Goal: Task Accomplishment & Management: Complete application form

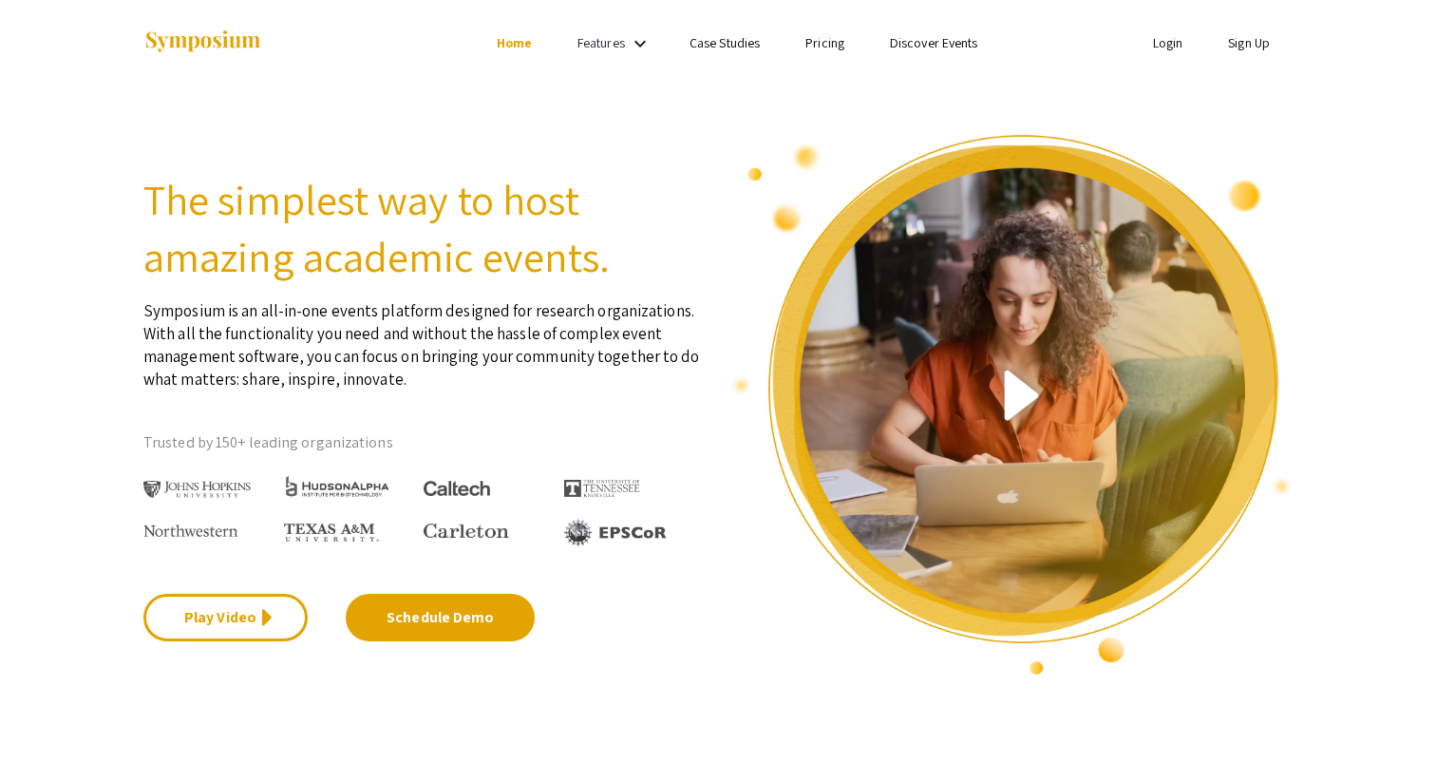
click at [1265, 45] on link "Sign Up" at bounding box center [1249, 42] width 42 height 17
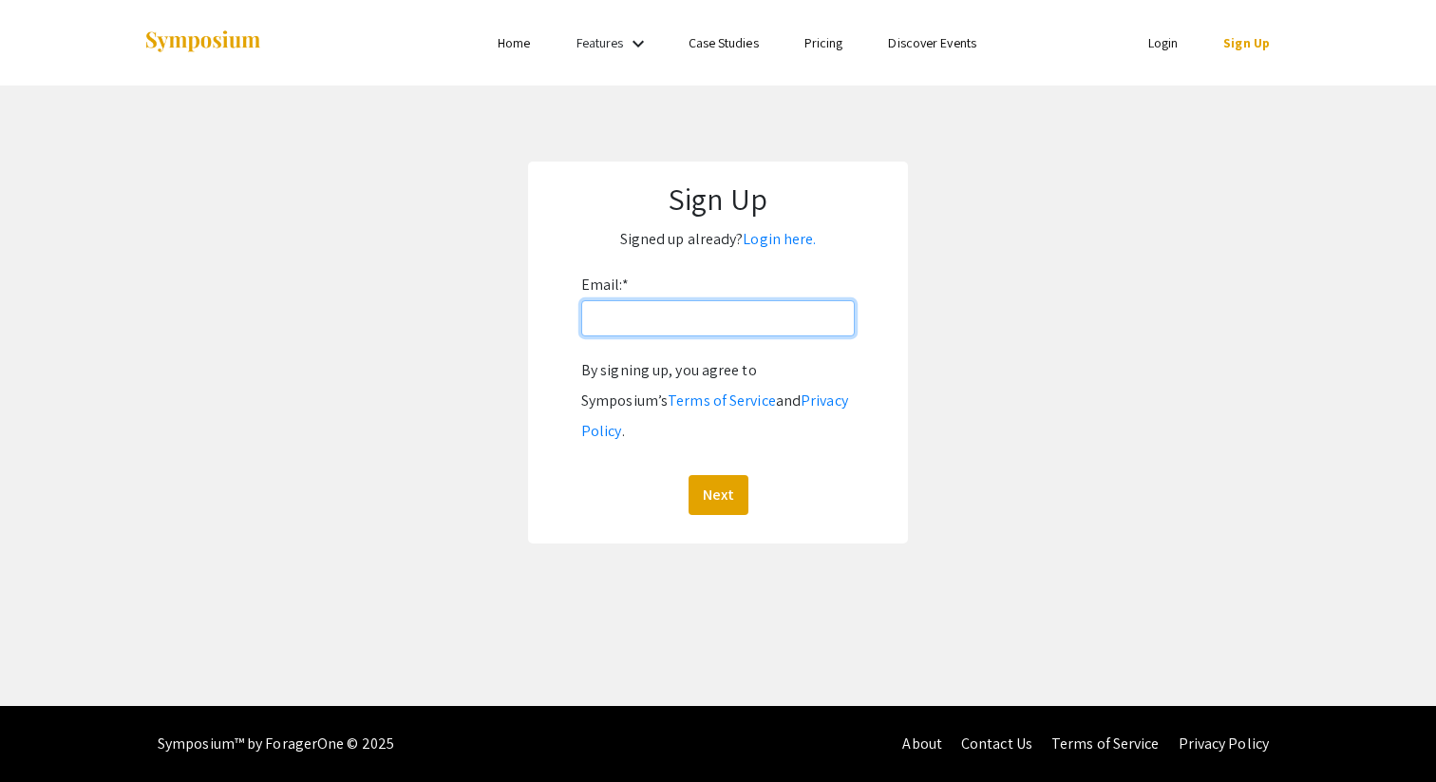
click at [806, 317] on input "Email: *" at bounding box center [718, 318] width 274 height 36
drag, startPoint x: 781, startPoint y: 325, endPoint x: 653, endPoint y: 324, distance: 127.3
click at [653, 324] on input "okhalaf@andrew.cmu.edu" at bounding box center [718, 318] width 274 height 36
type input "[EMAIL_ADDRESS][DOMAIN_NAME]"
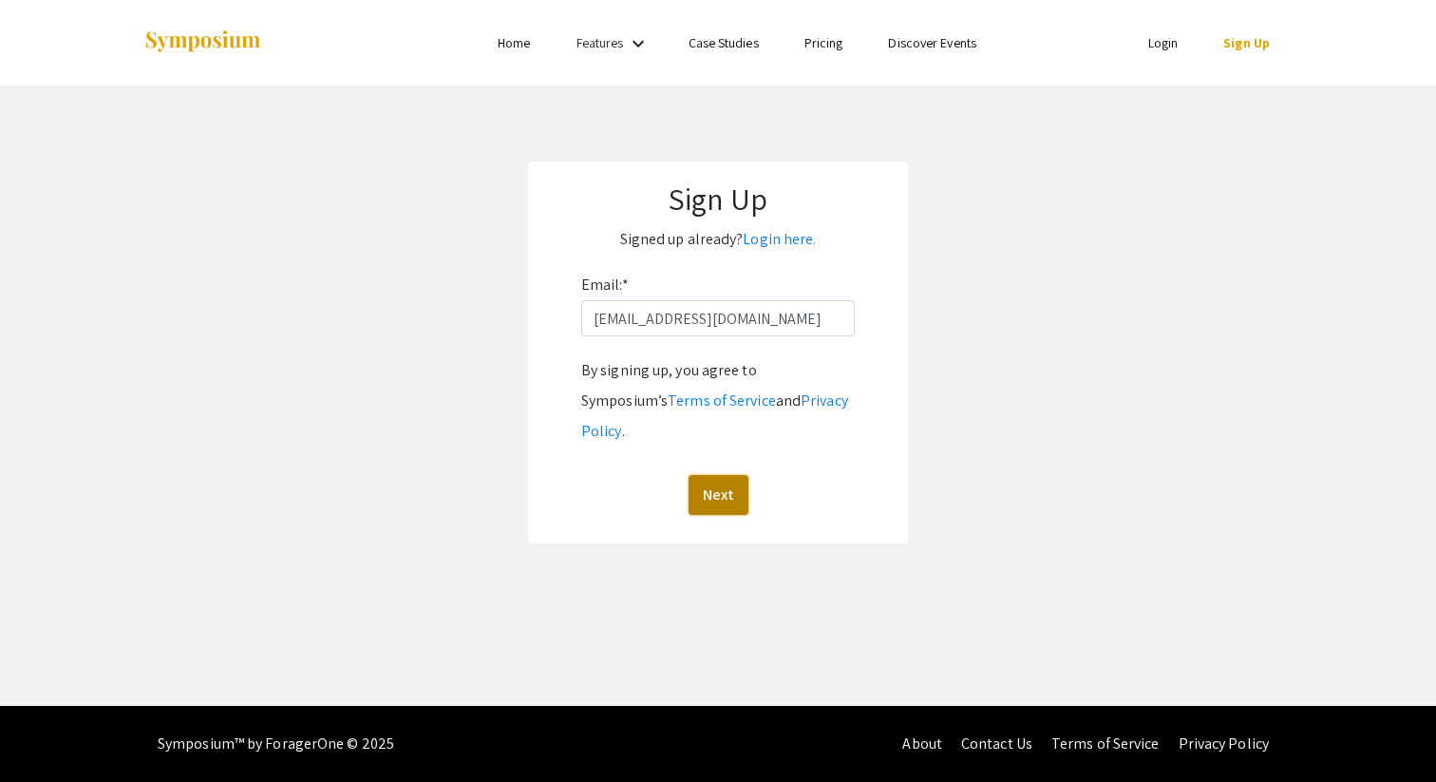
click at [721, 475] on button "Next" at bounding box center [719, 495] width 60 height 40
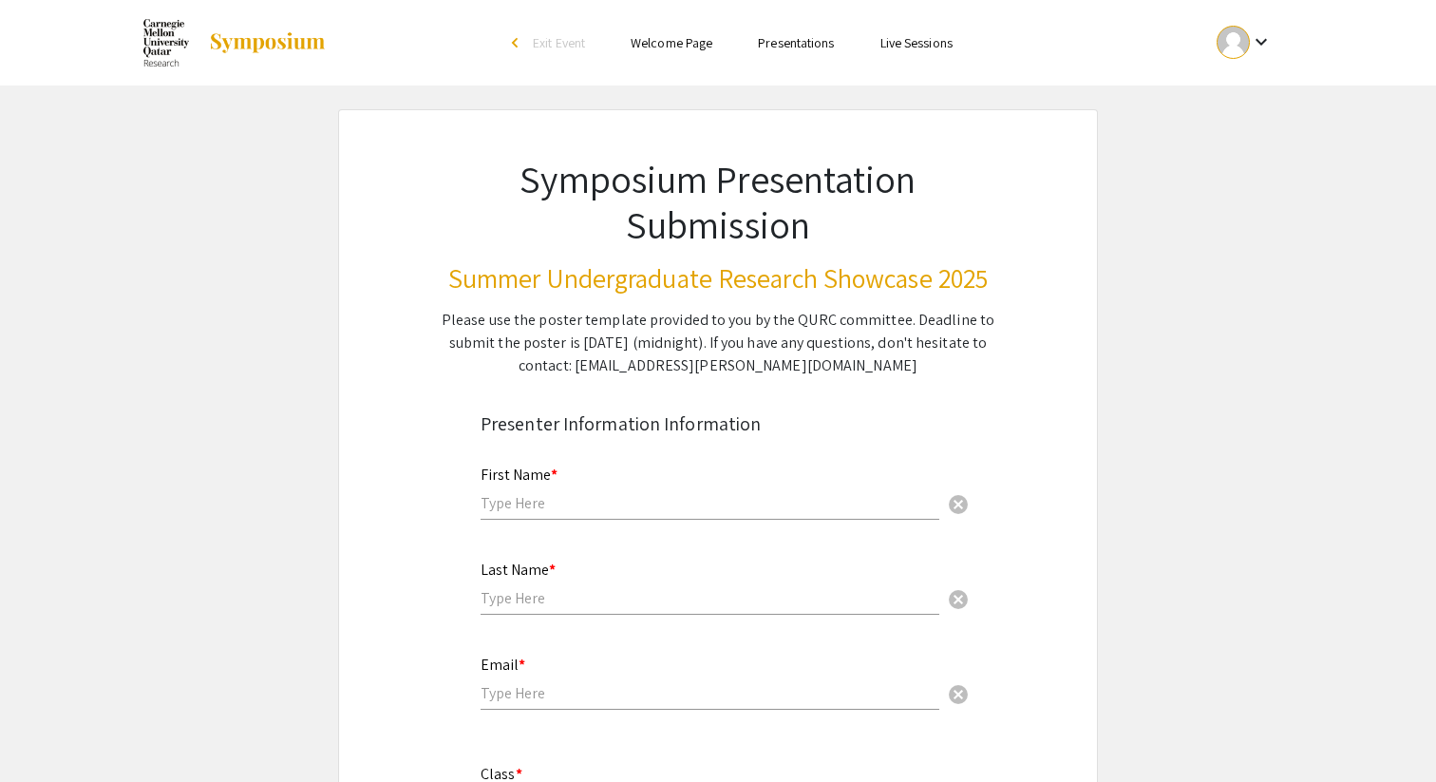
click at [517, 511] on input "text" at bounding box center [710, 503] width 459 height 20
type input "Omar"
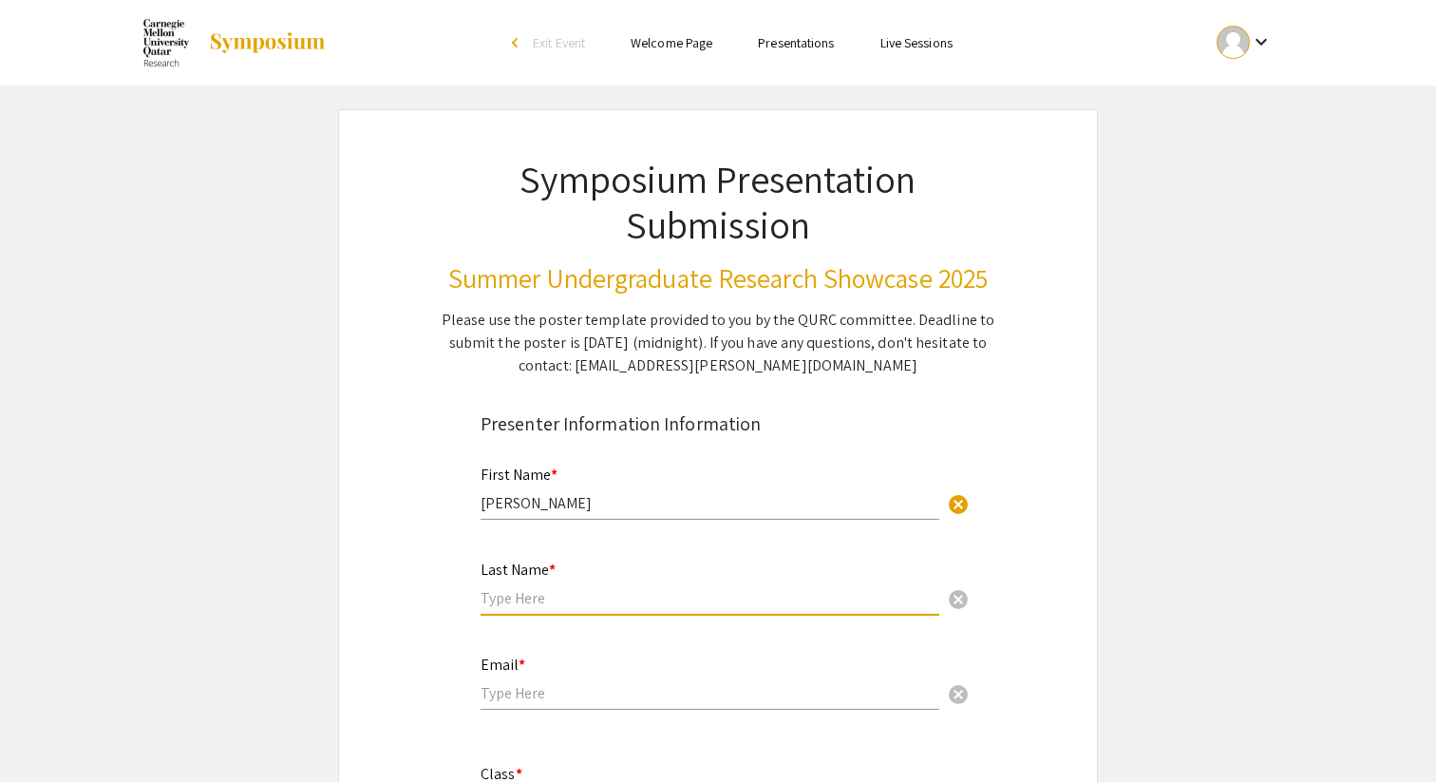
click at [542, 599] on input "text" at bounding box center [710, 598] width 459 height 20
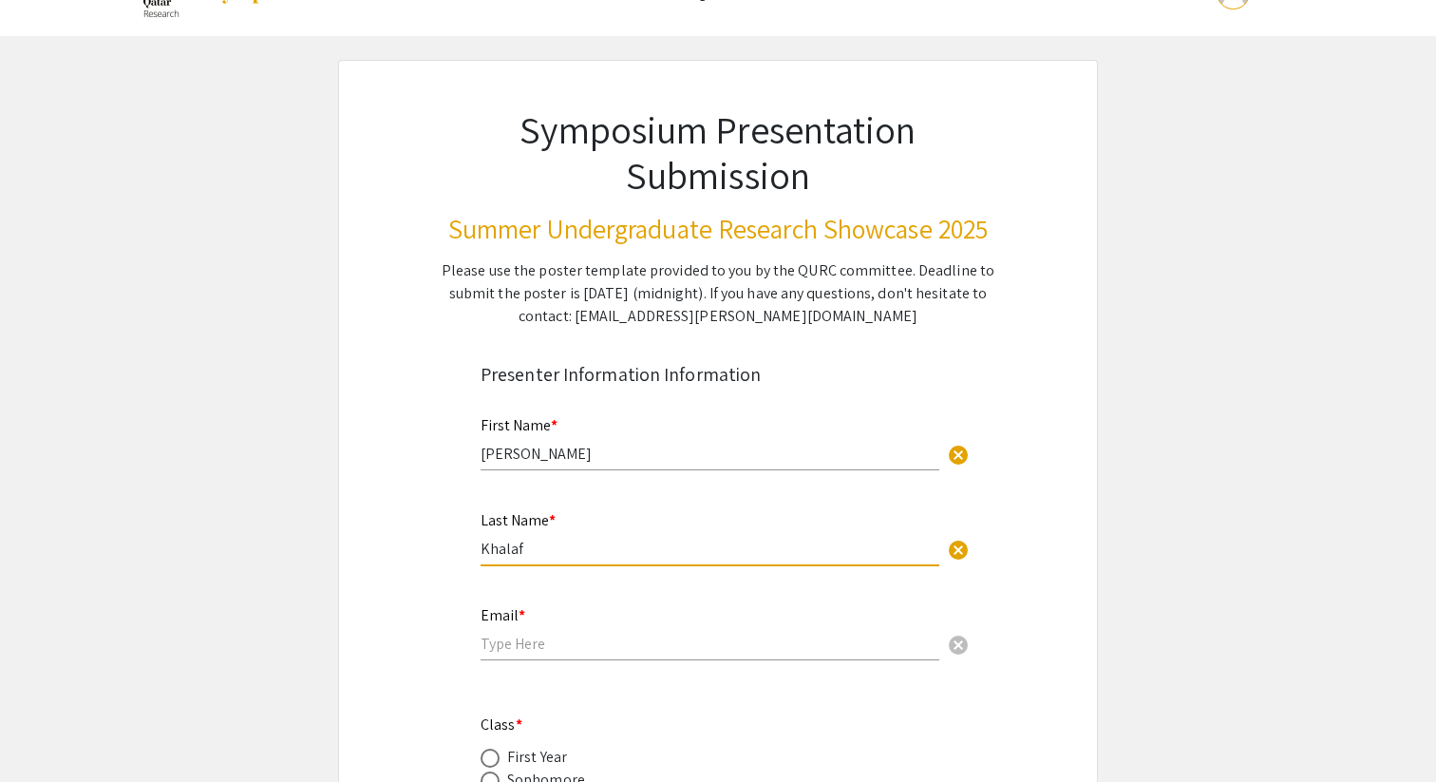
scroll to position [68, 0]
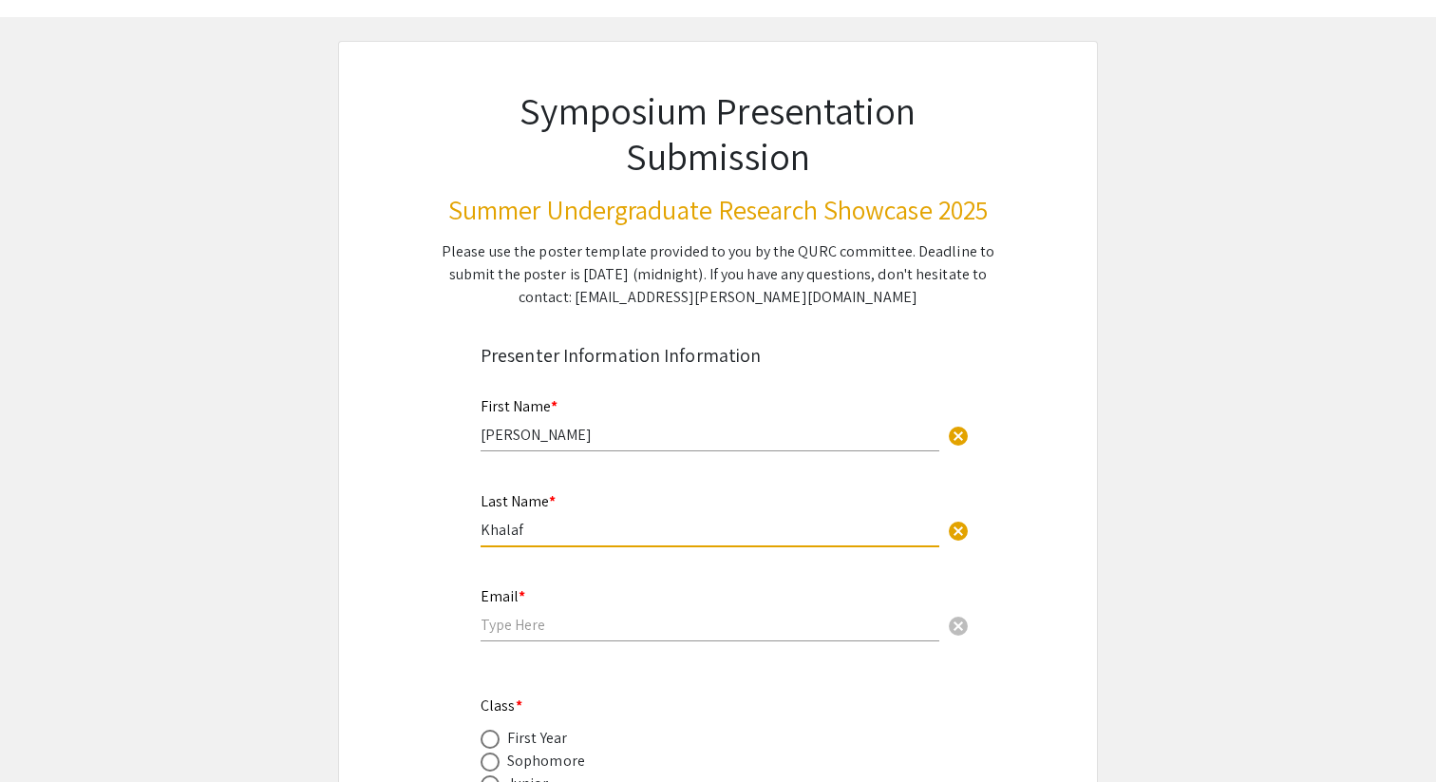
type input "Khalaf"
click at [555, 634] on input "email" at bounding box center [710, 625] width 459 height 20
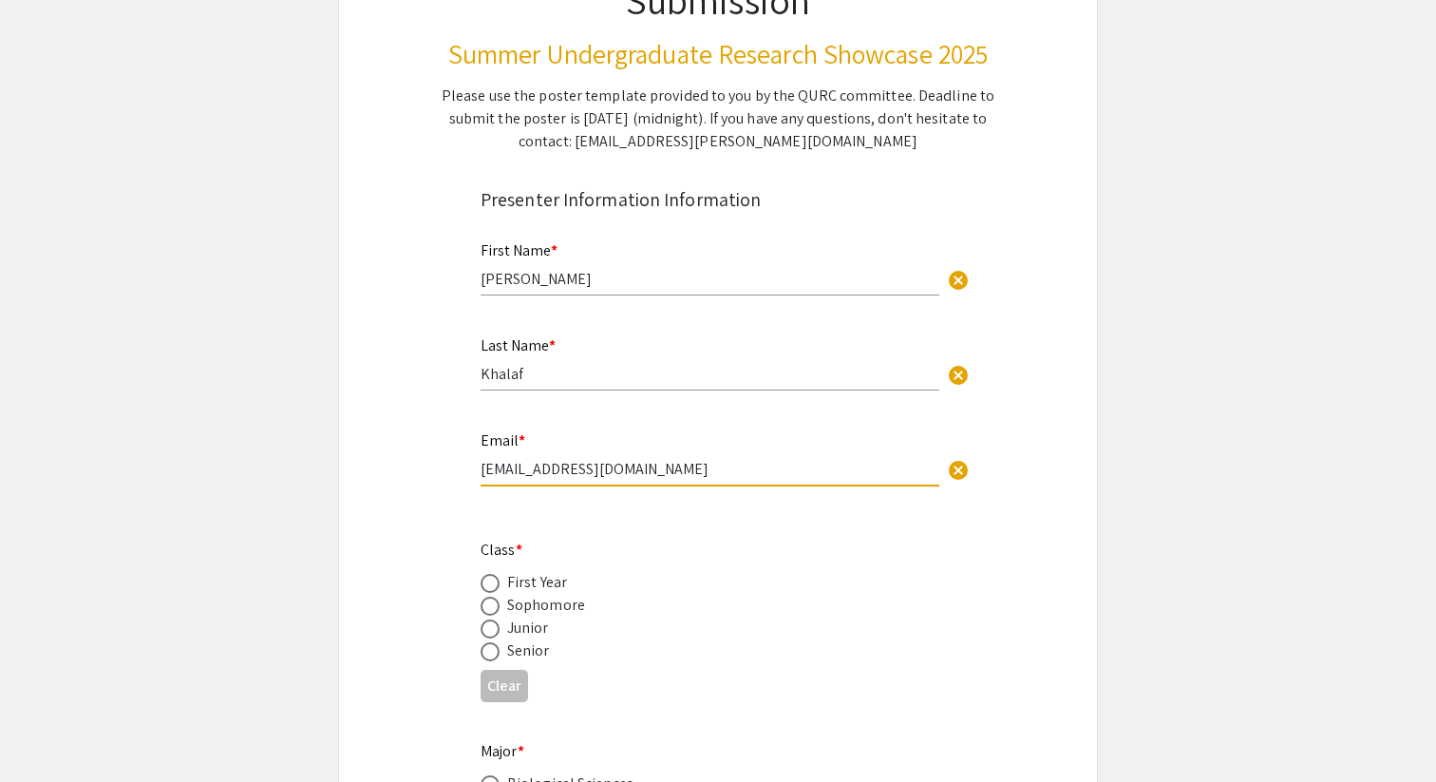
scroll to position [327, 0]
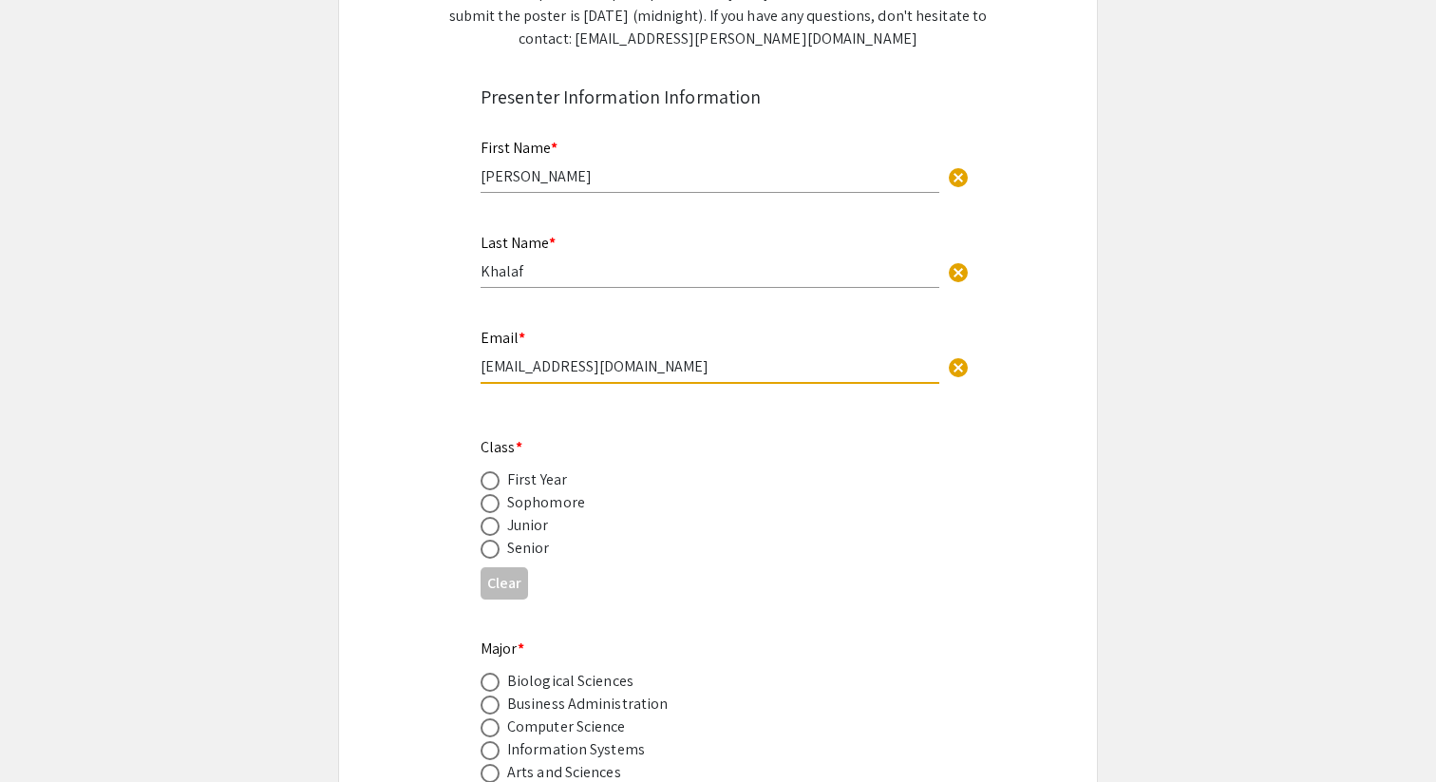
type input "okhalaf@qatar.cmu.edu"
click at [515, 553] on div "Senior" at bounding box center [528, 548] width 43 height 23
click at [484, 551] on span at bounding box center [490, 549] width 19 height 19
click at [484, 551] on input "radio" at bounding box center [490, 549] width 19 height 19
radio input "true"
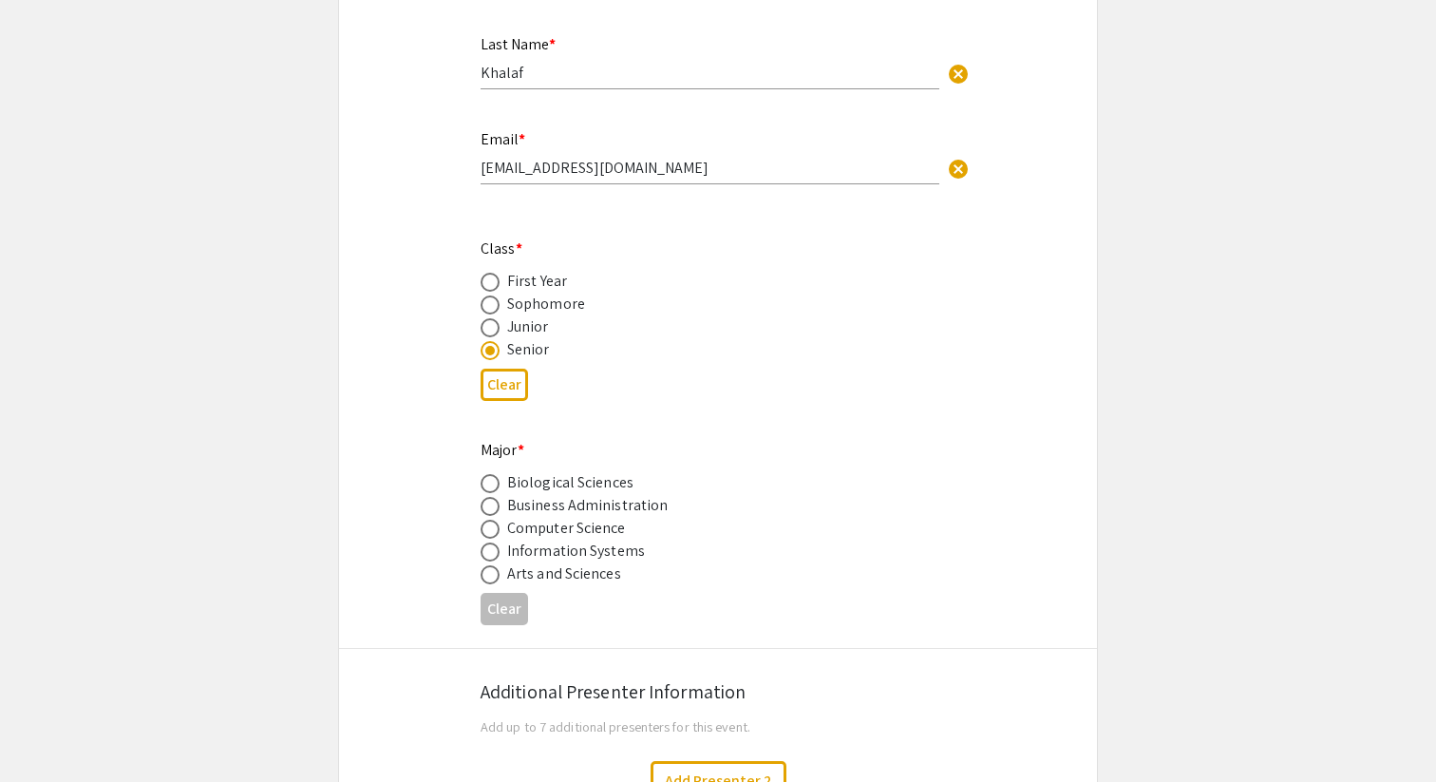
scroll to position [558, 0]
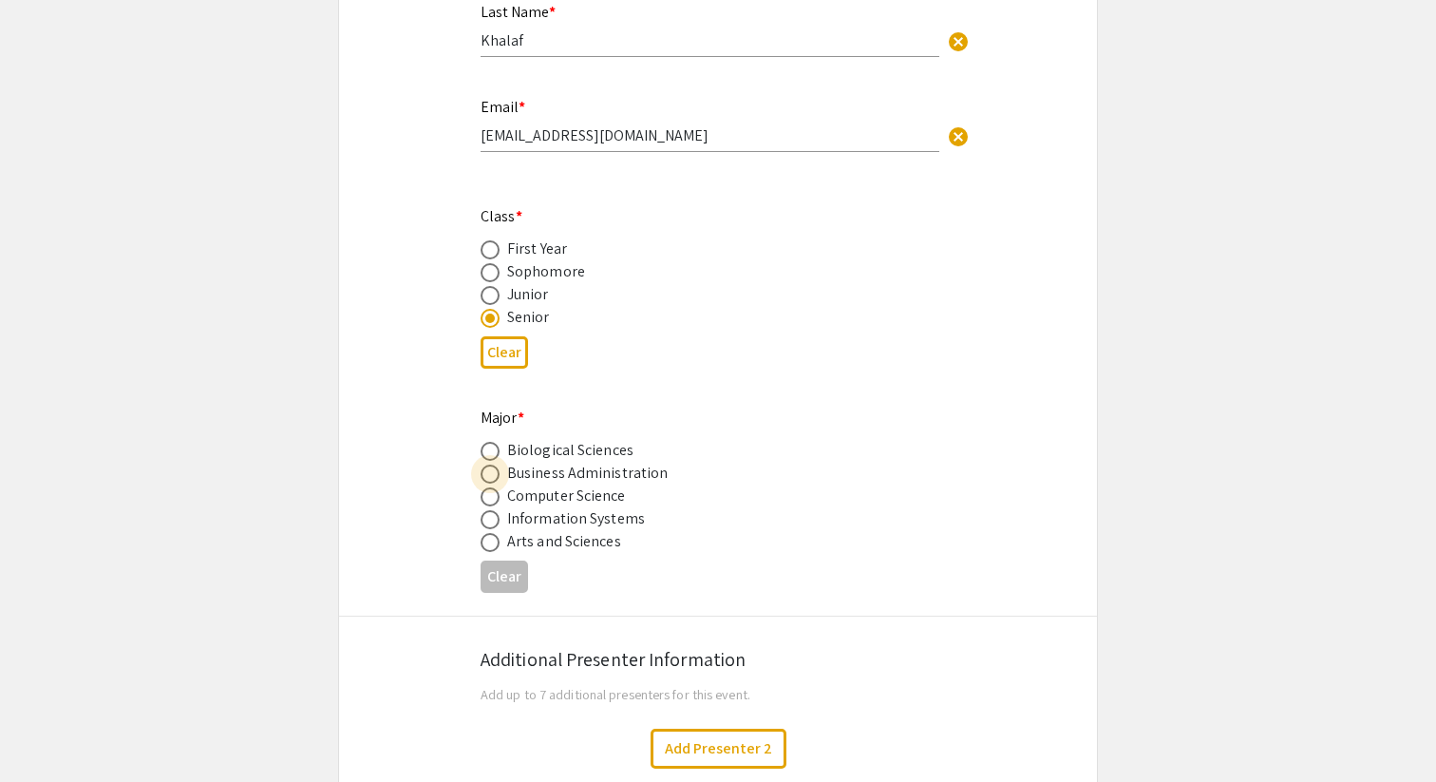
click at [491, 483] on span at bounding box center [490, 473] width 19 height 19
click at [491, 483] on input "radio" at bounding box center [490, 473] width 19 height 19
radio input "true"
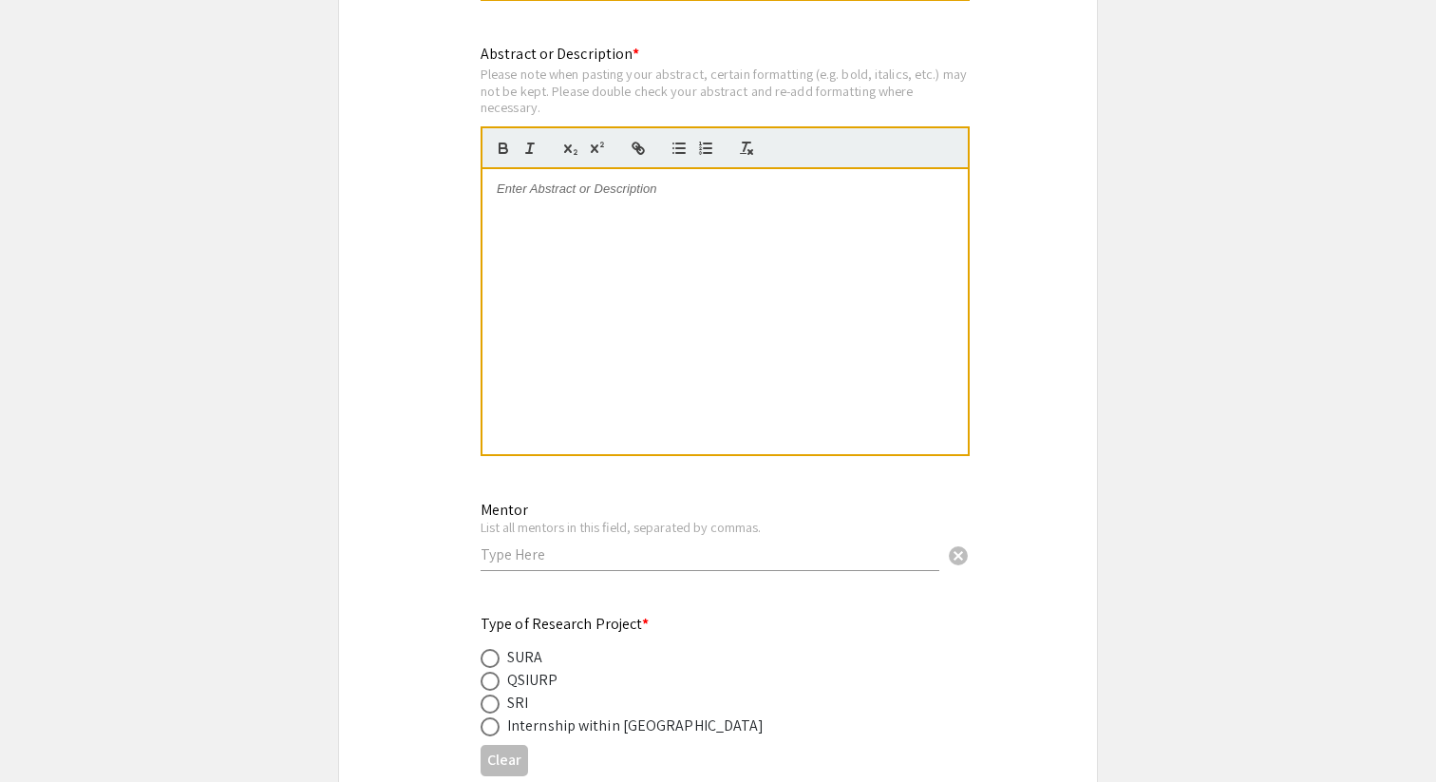
scroll to position [2171, 0]
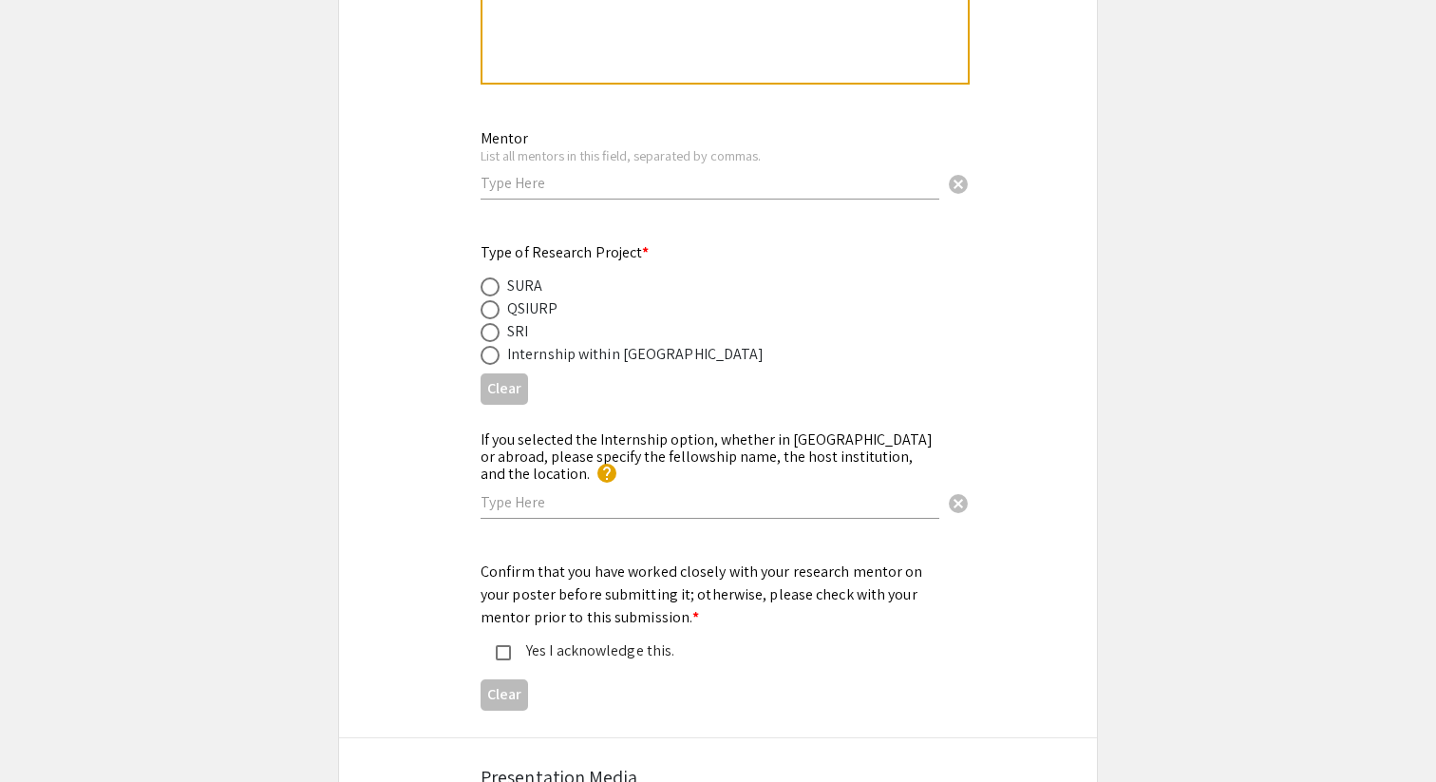
click at [507, 294] on div "SURA" at bounding box center [524, 286] width 35 height 23
click at [492, 288] on span at bounding box center [490, 286] width 19 height 19
click at [492, 288] on input "radio" at bounding box center [490, 286] width 19 height 19
radio input "true"
click at [538, 188] on input "text" at bounding box center [710, 183] width 459 height 20
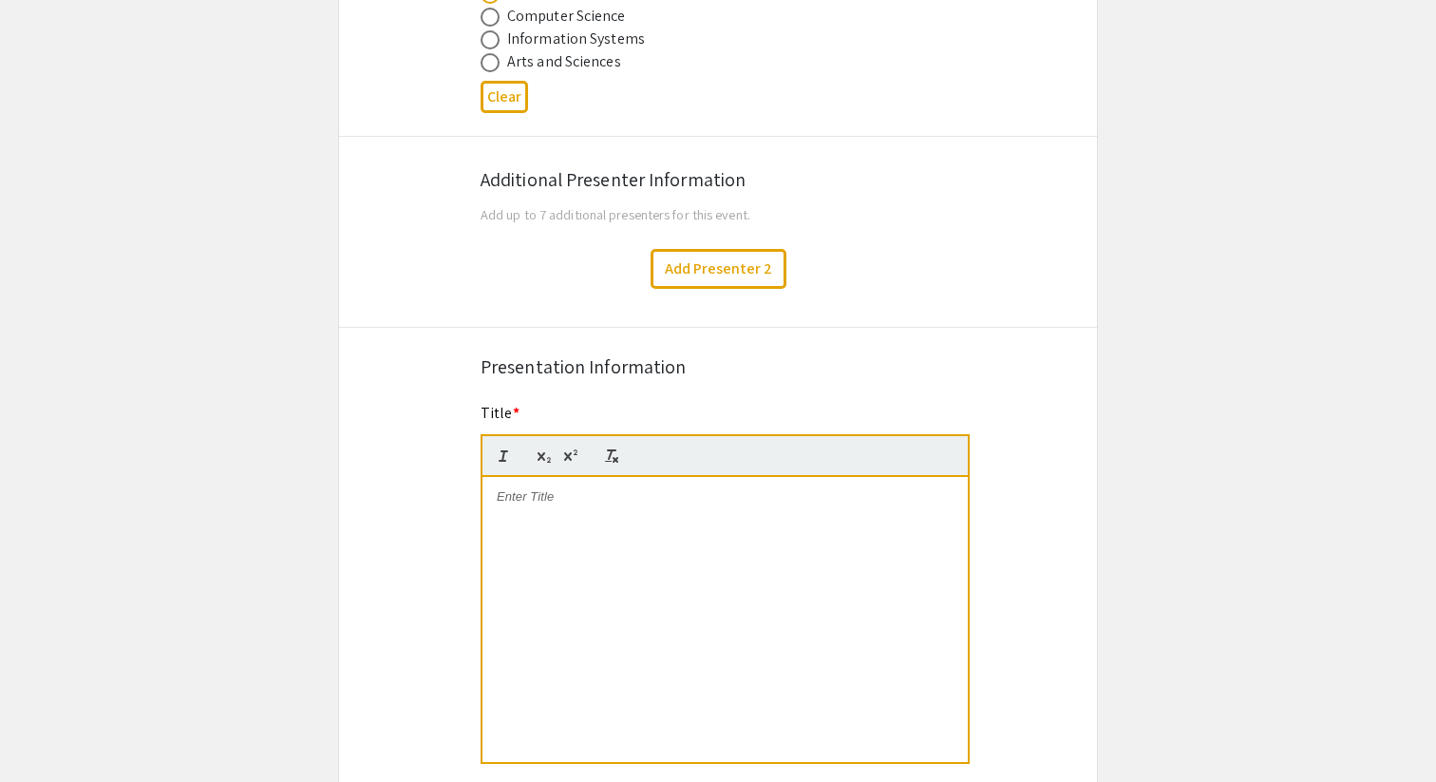
scroll to position [982, 0]
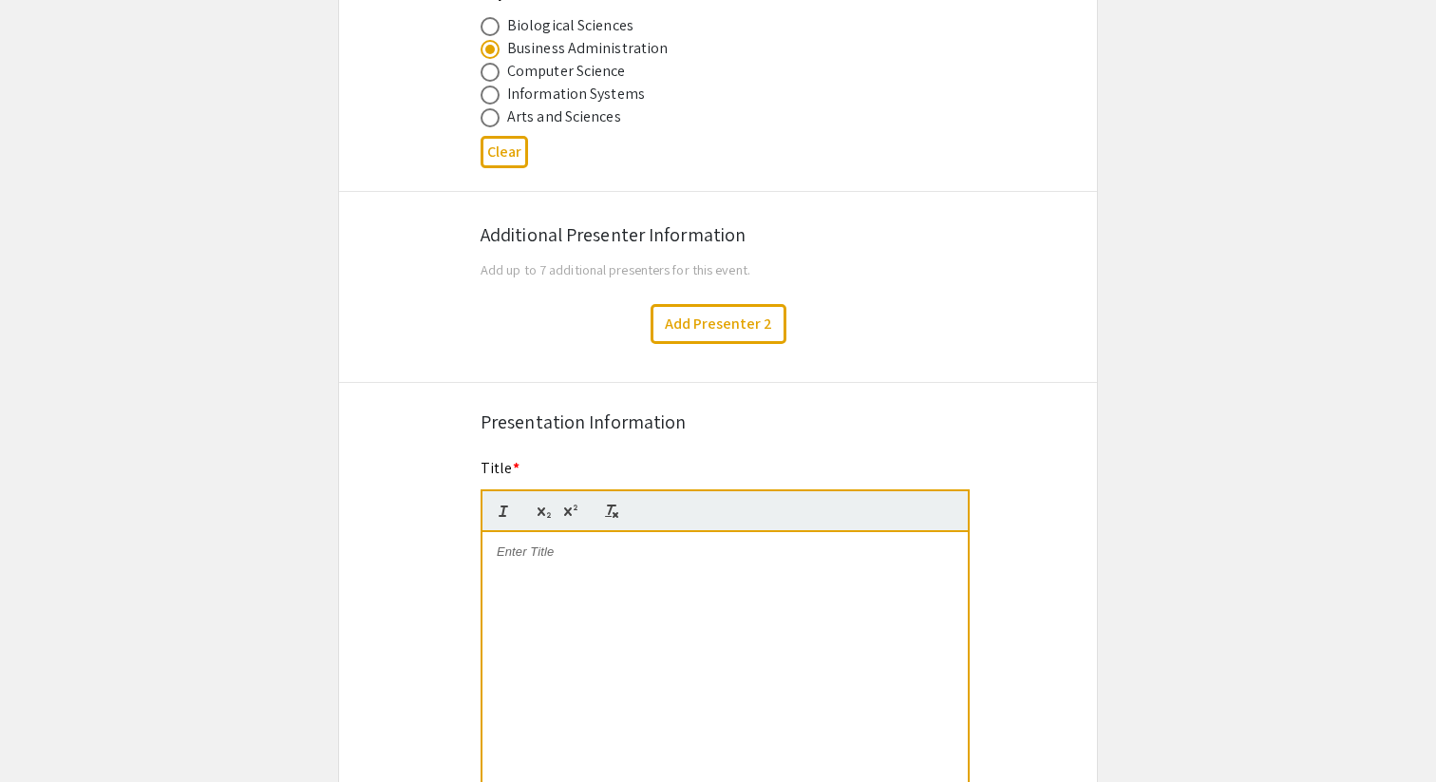
click at [533, 564] on div at bounding box center [725, 674] width 485 height 285
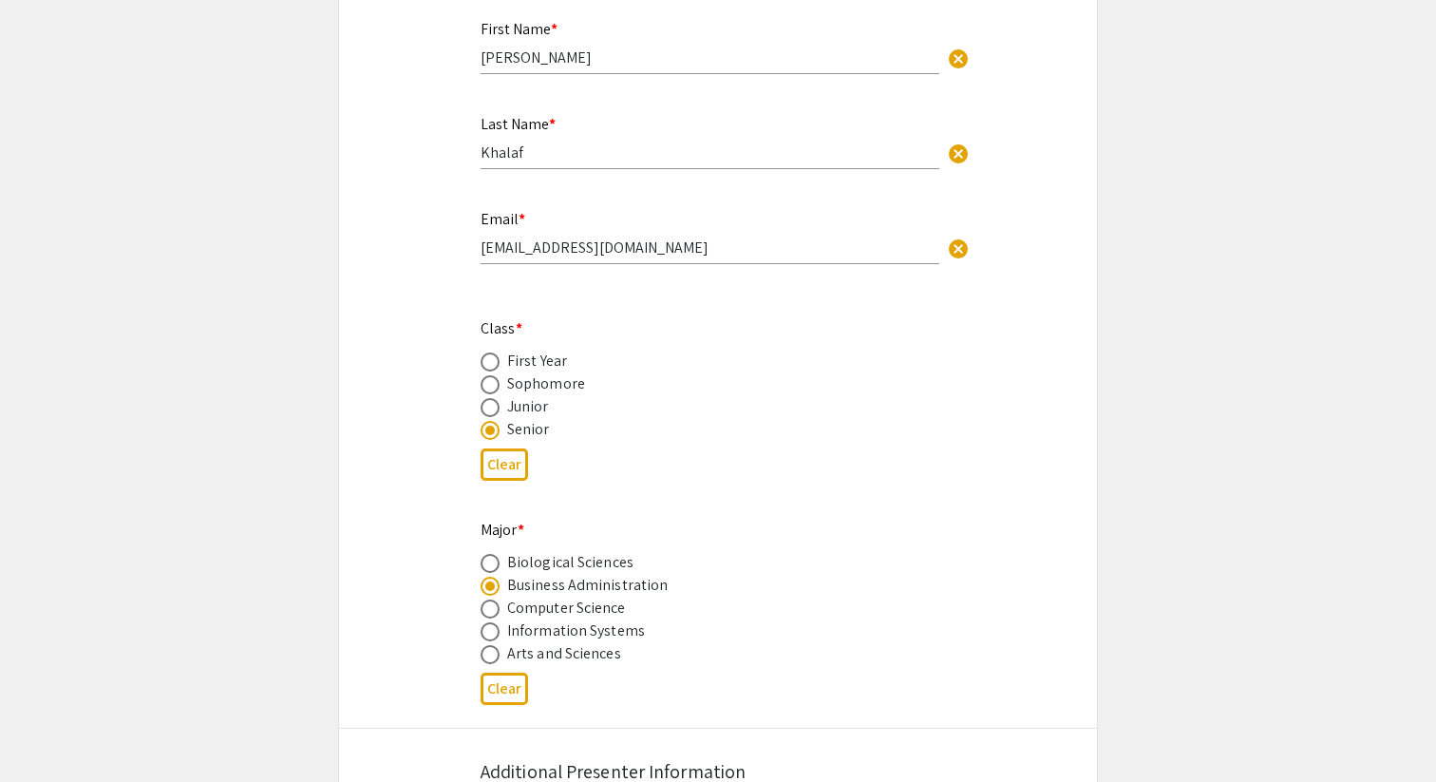
scroll to position [1922, 0]
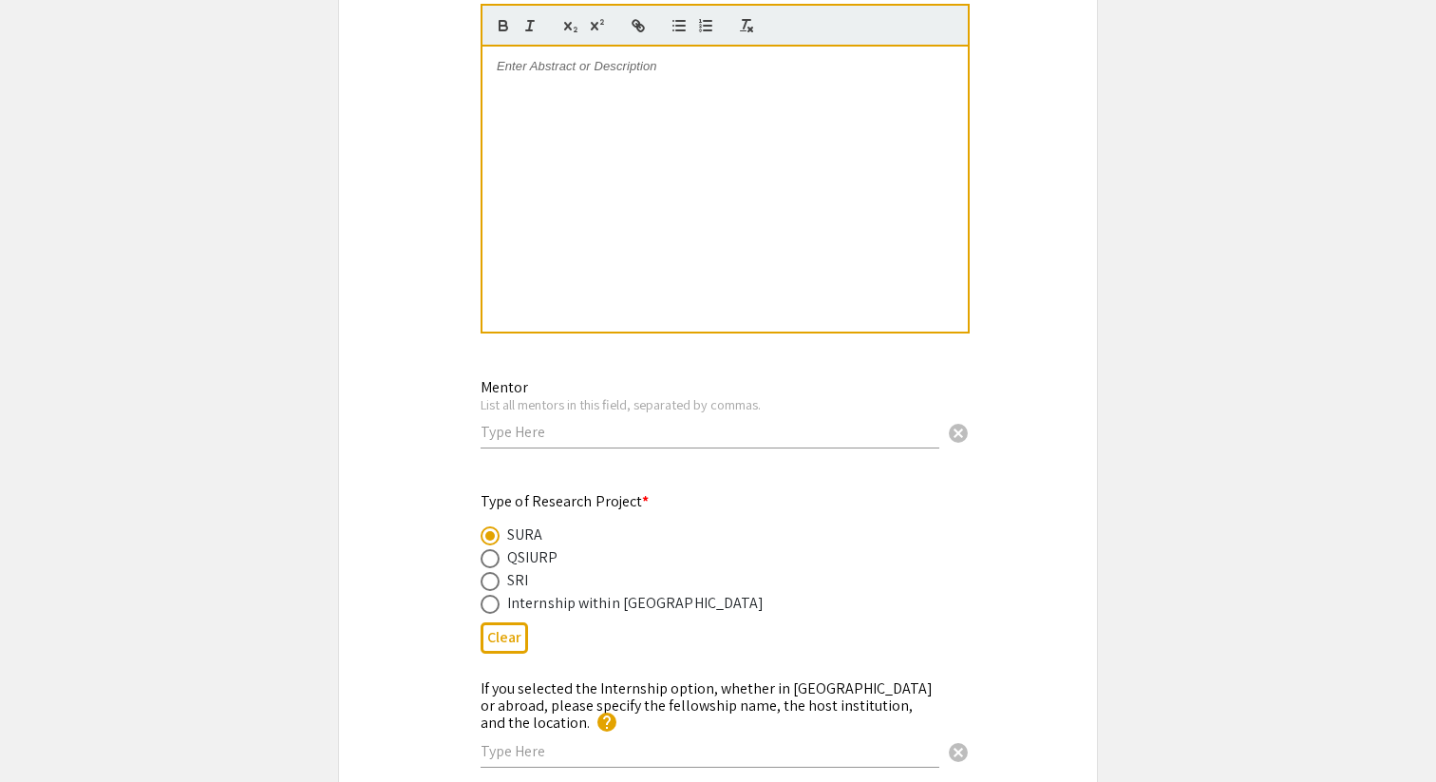
click at [523, 445] on div "Mentor List all mentors in this field, separated by commas. cancel" at bounding box center [710, 404] width 459 height 88
type input "[PERSON_NAME]"
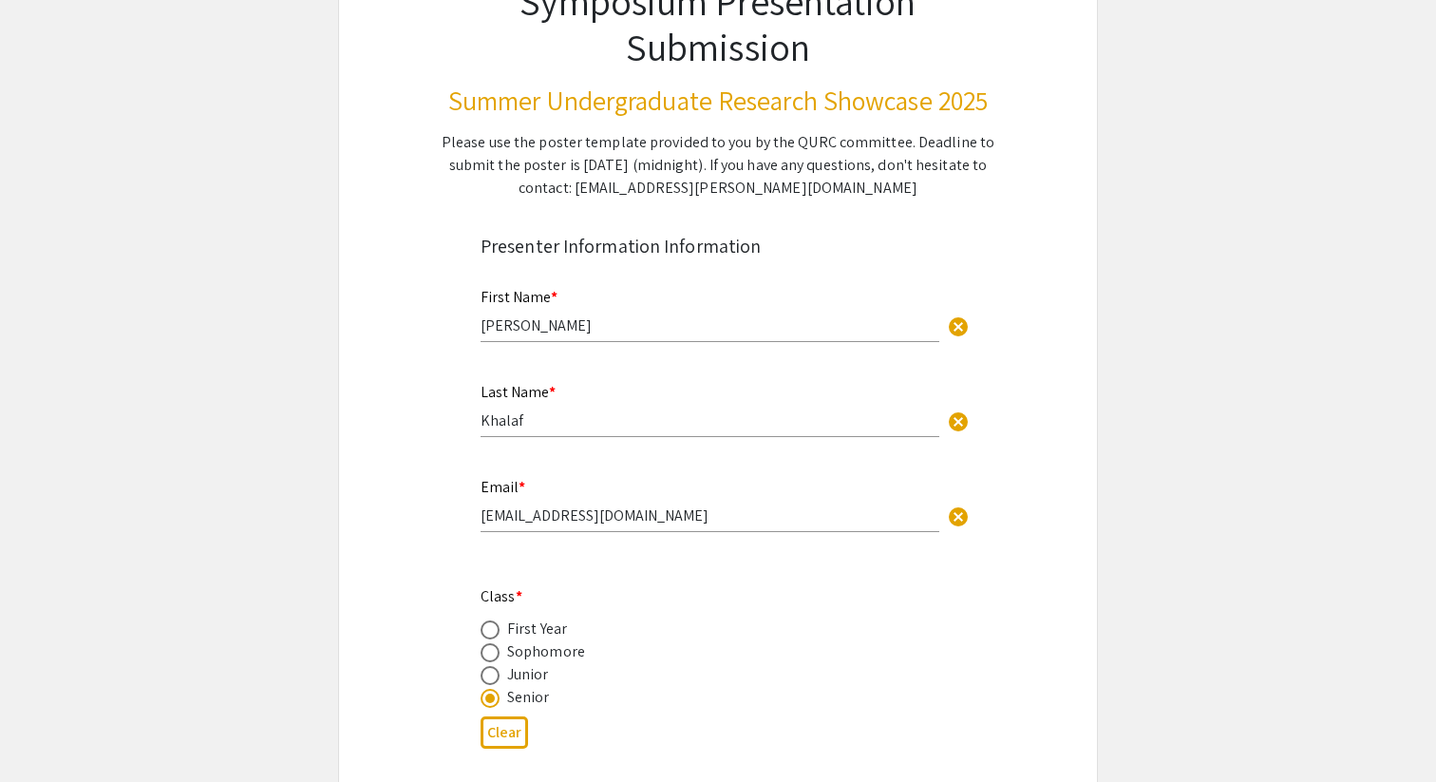
scroll to position [180, 0]
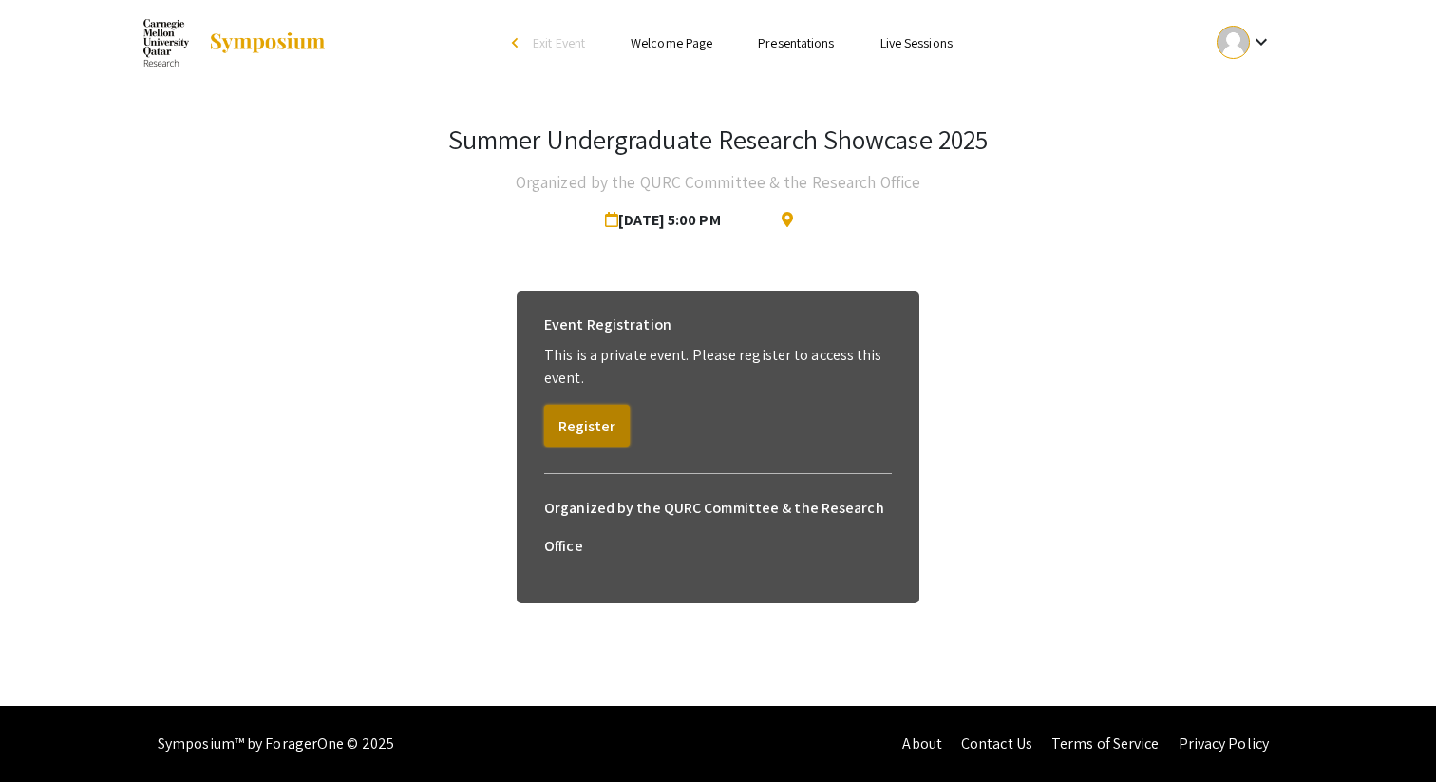
click at [593, 437] on button "Register" at bounding box center [586, 426] width 85 height 42
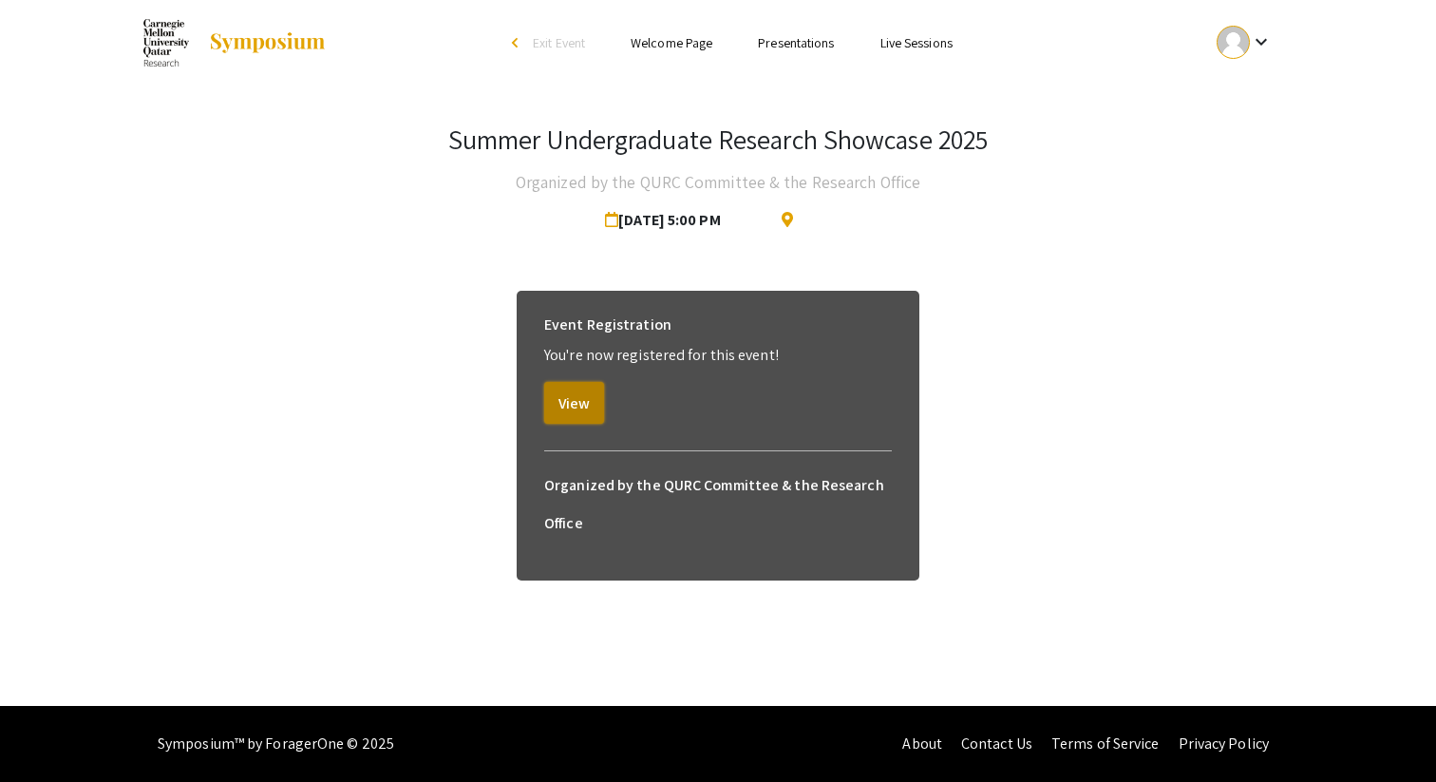
click at [576, 398] on button "View" at bounding box center [574, 403] width 60 height 42
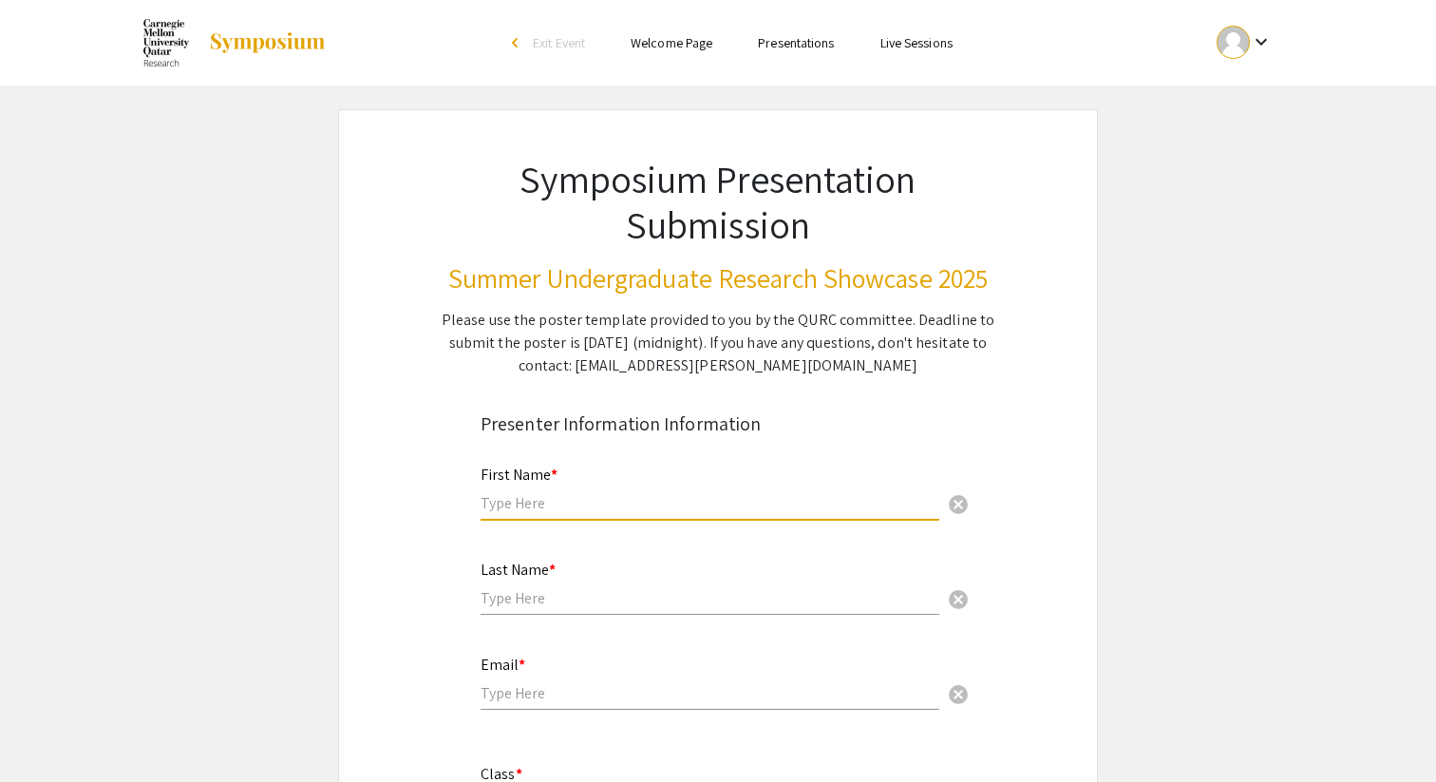
click at [511, 498] on input "text" at bounding box center [710, 503] width 459 height 20
type input "[PERSON_NAME]"
click at [542, 593] on input "text" at bounding box center [710, 598] width 459 height 20
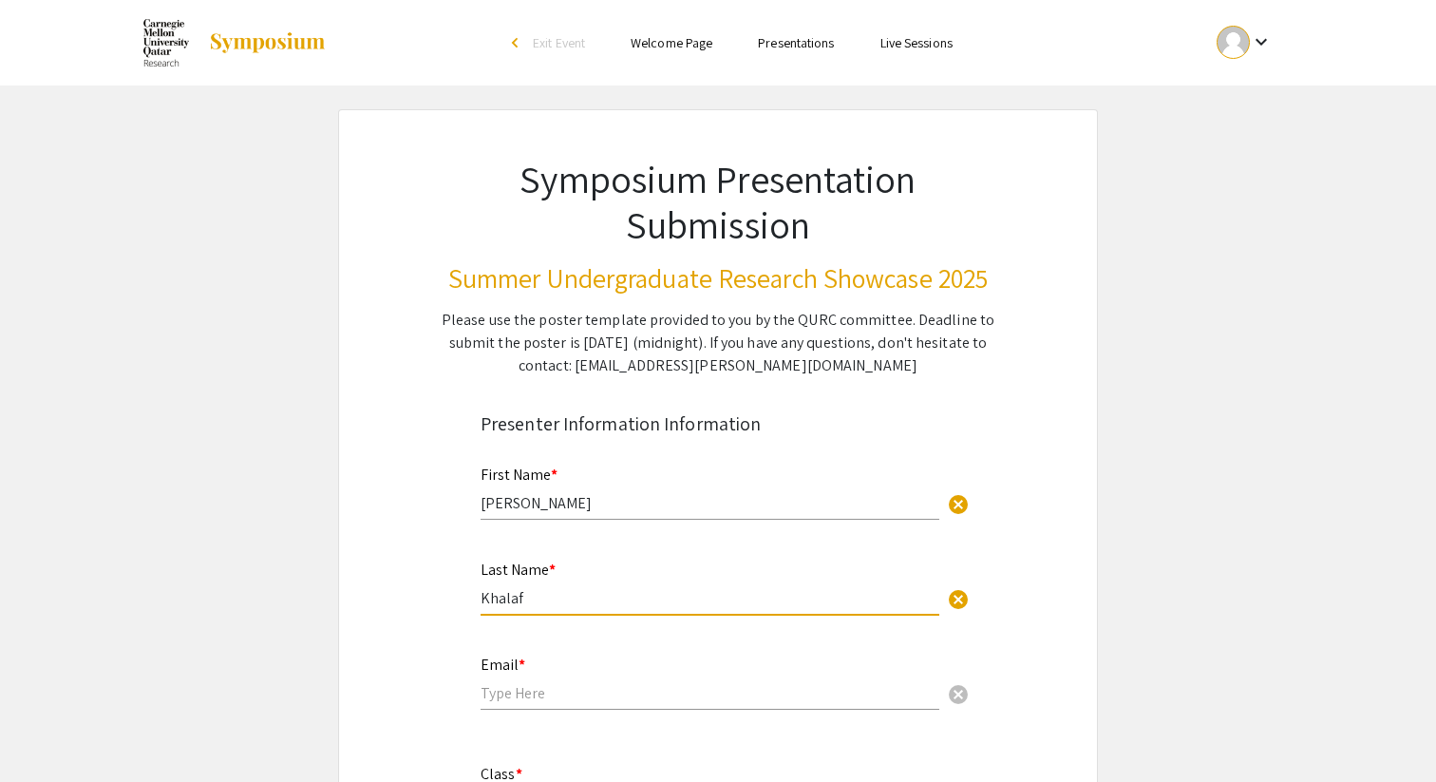
type input "Khalaf"
click at [539, 700] on input "email" at bounding box center [710, 693] width 459 height 20
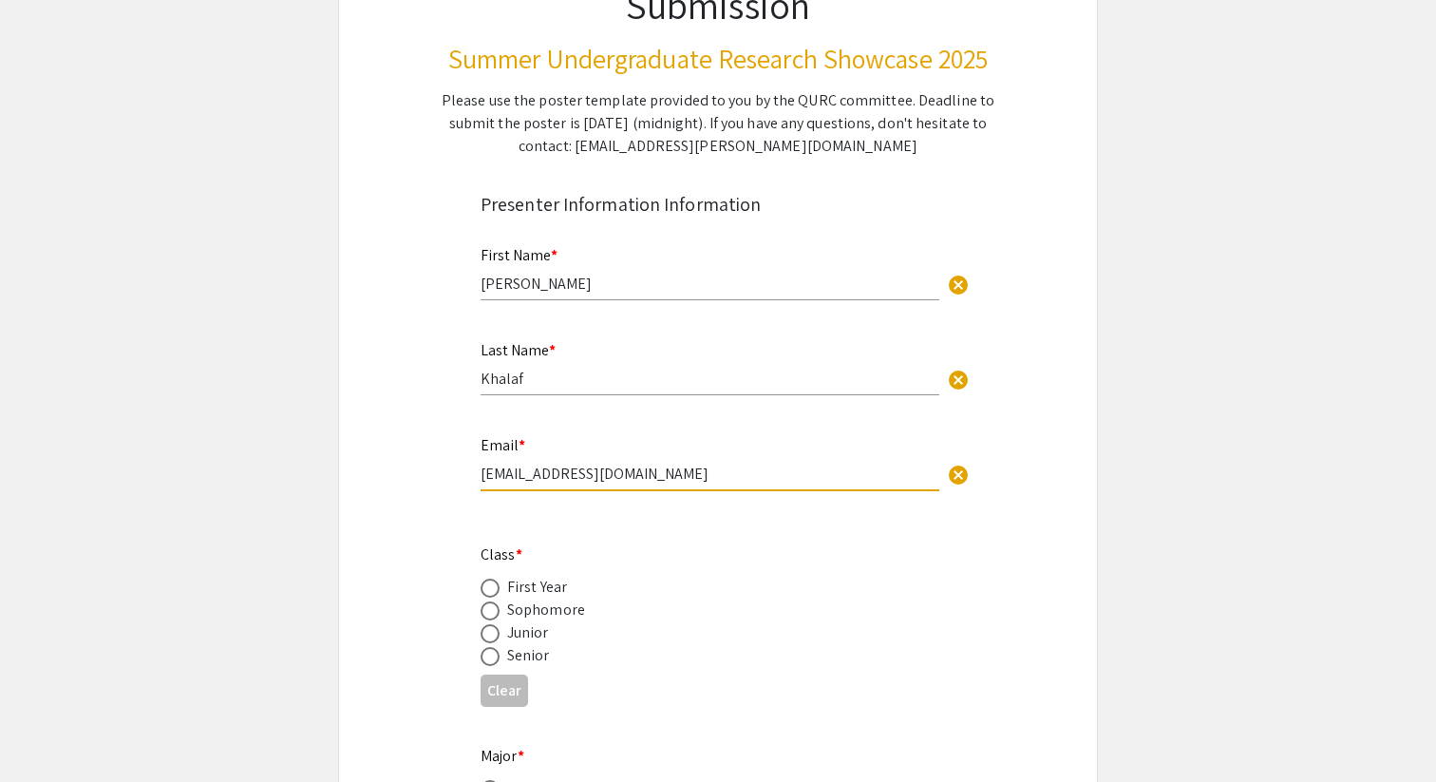
scroll to position [285, 0]
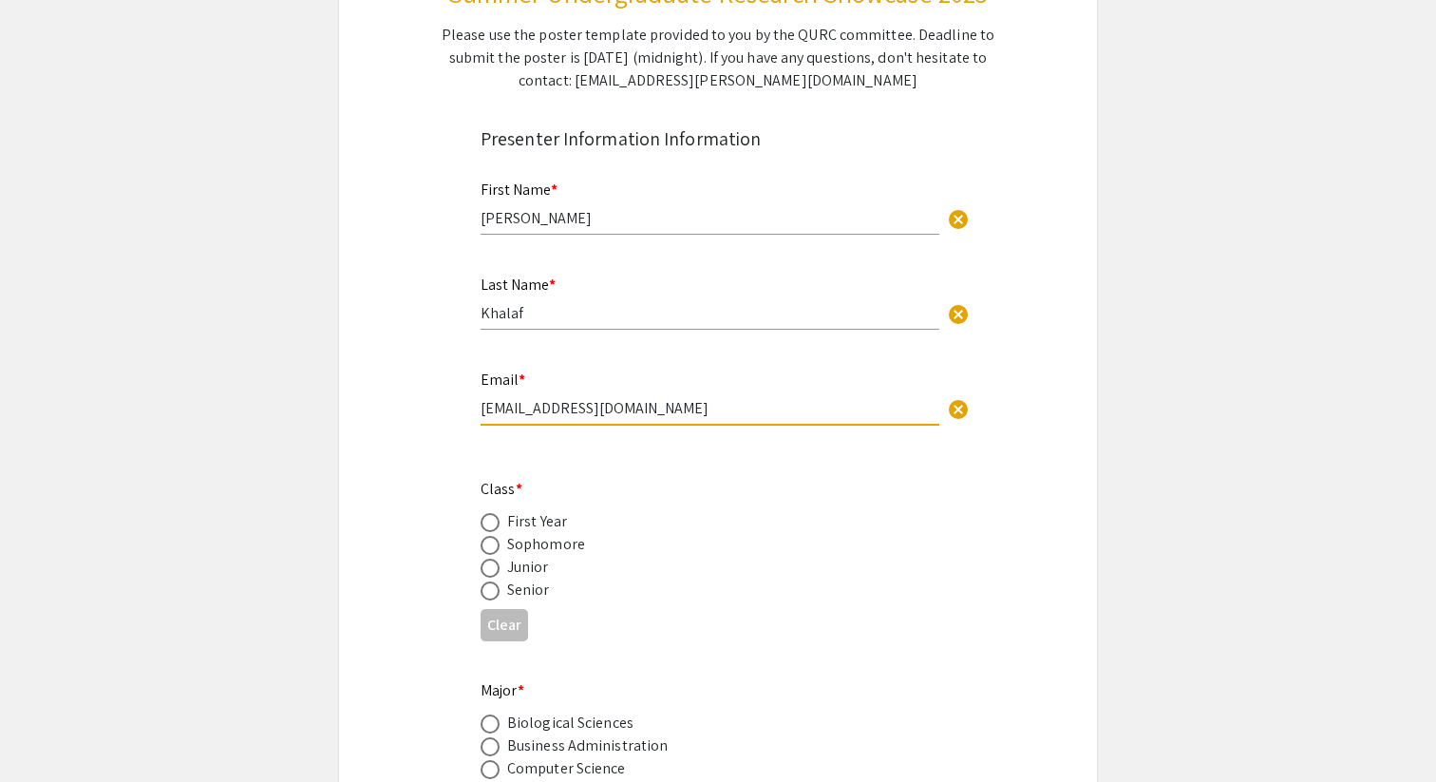
type input "[EMAIL_ADDRESS][DOMAIN_NAME]"
click at [489, 590] on span at bounding box center [490, 590] width 19 height 19
click at [489, 590] on input "radio" at bounding box center [490, 590] width 19 height 19
radio input "true"
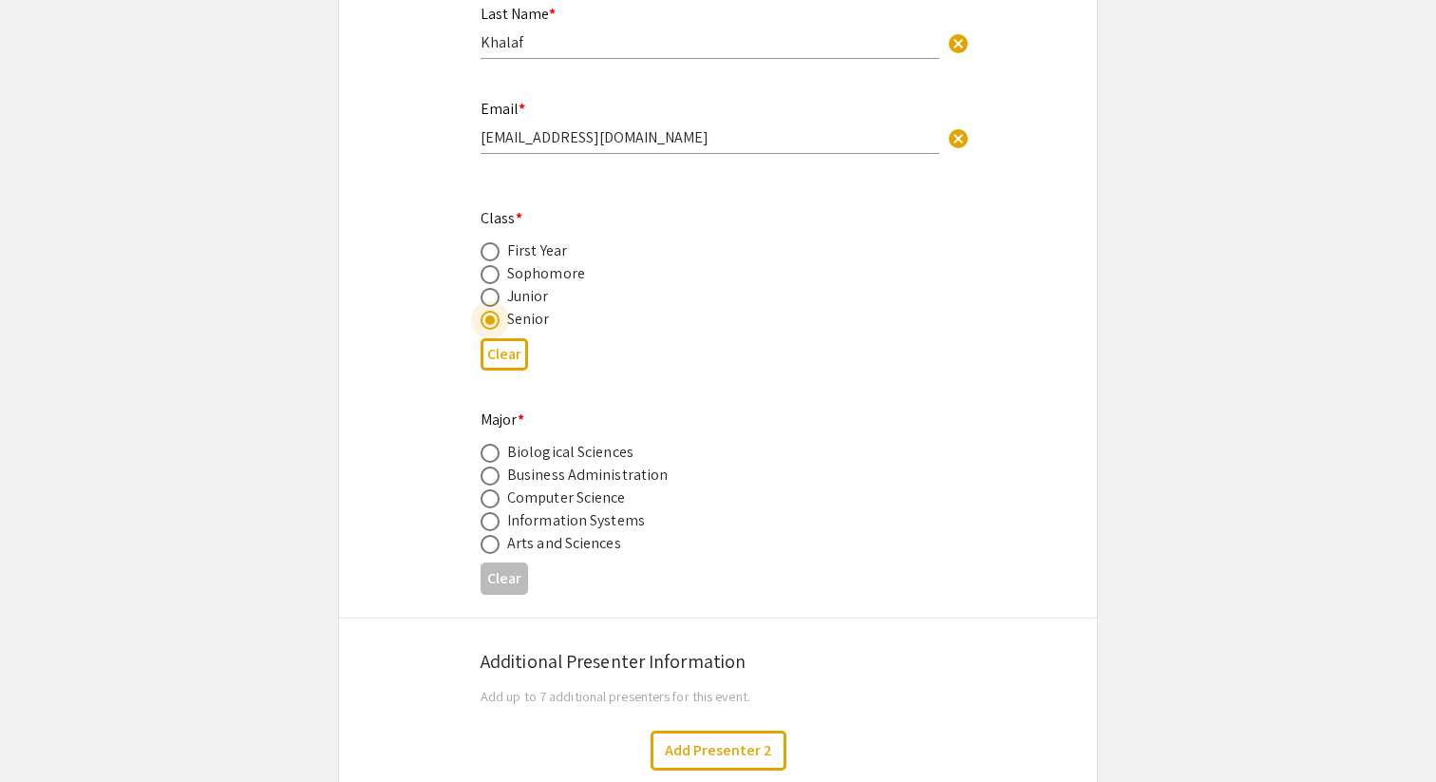
scroll to position [558, 0]
click at [493, 479] on span at bounding box center [490, 473] width 19 height 19
click at [493, 479] on input "radio" at bounding box center [490, 473] width 19 height 19
radio input "true"
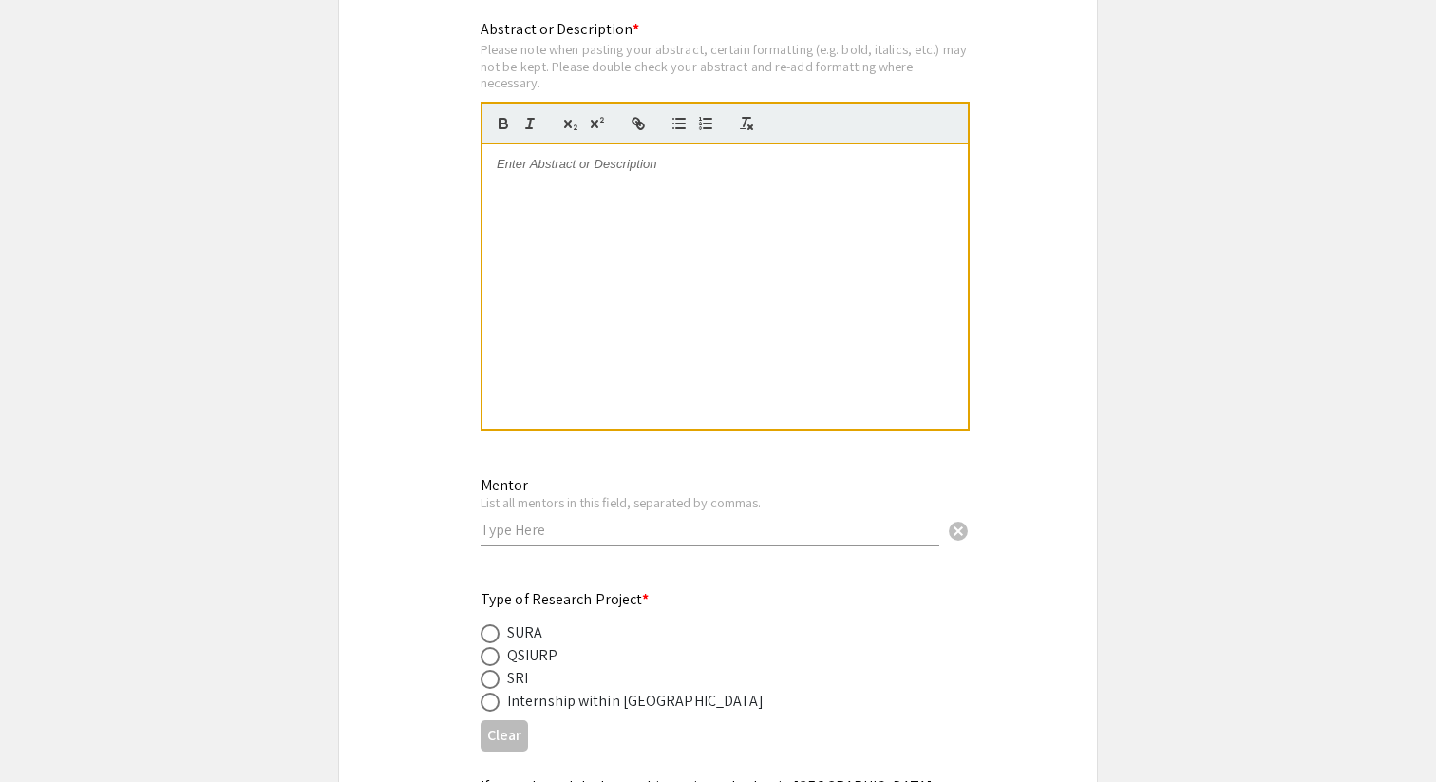
scroll to position [2017, 0]
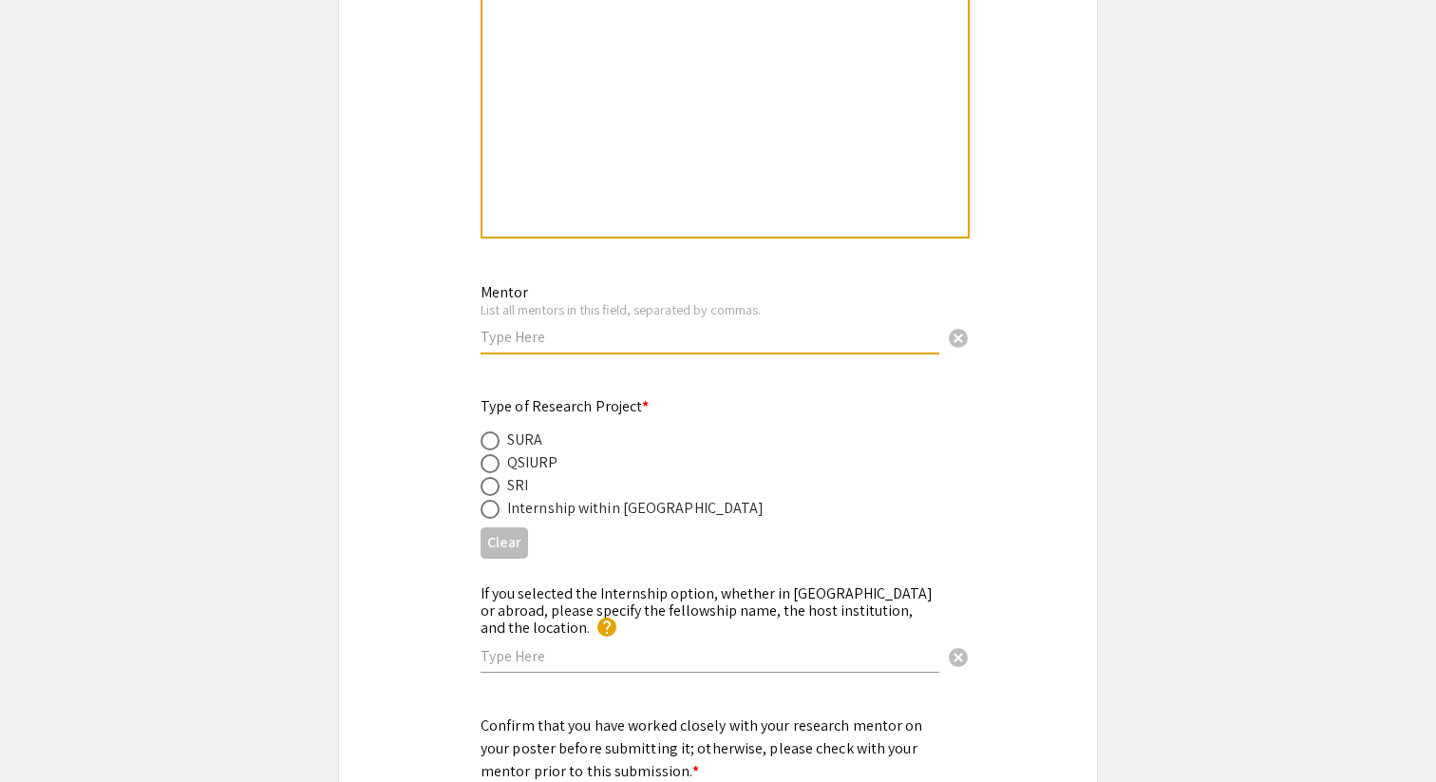
click at [506, 335] on input "text" at bounding box center [710, 337] width 459 height 20
type input "[PERSON_NAME]"
click at [489, 447] on span at bounding box center [490, 440] width 19 height 19
click at [489, 447] on input "radio" at bounding box center [490, 440] width 19 height 19
radio input "true"
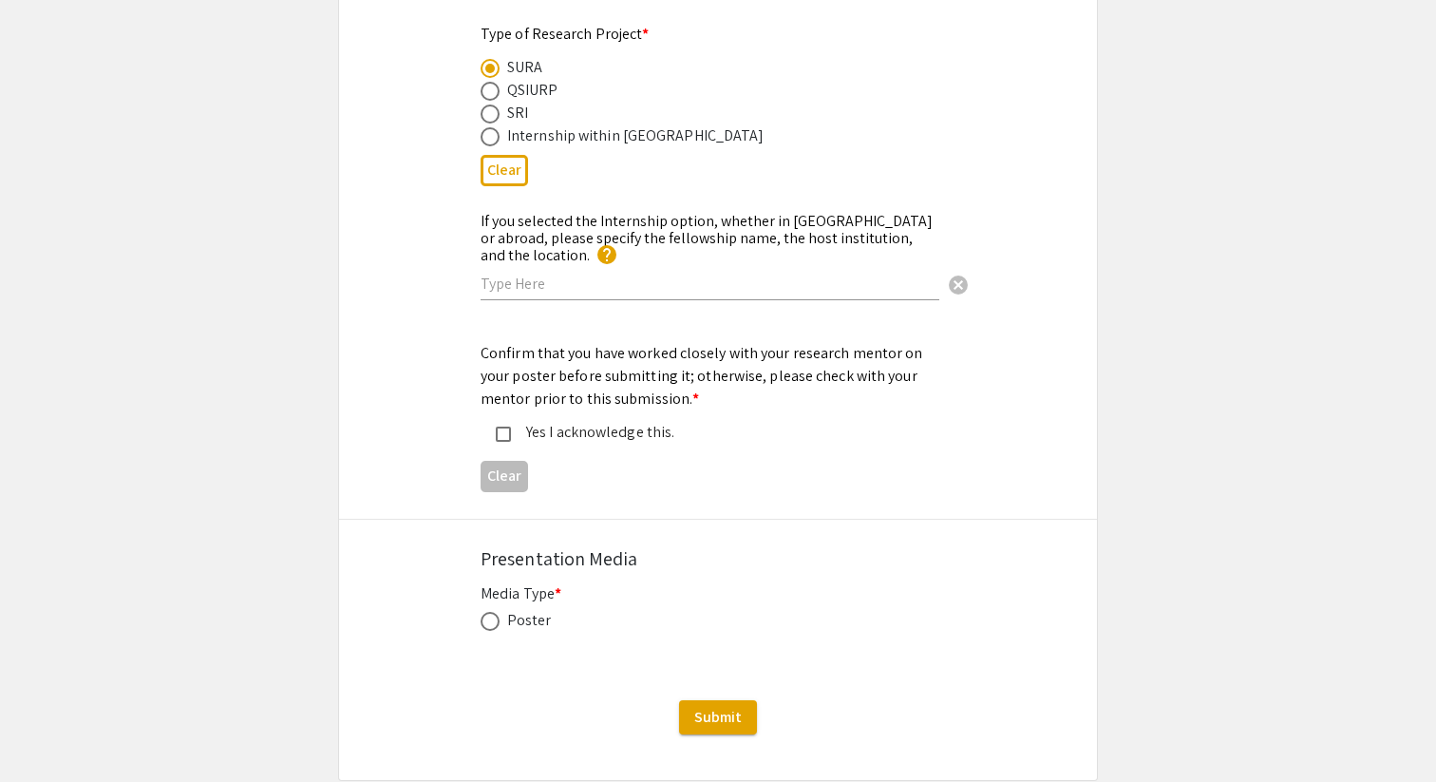
scroll to position [2418, 0]
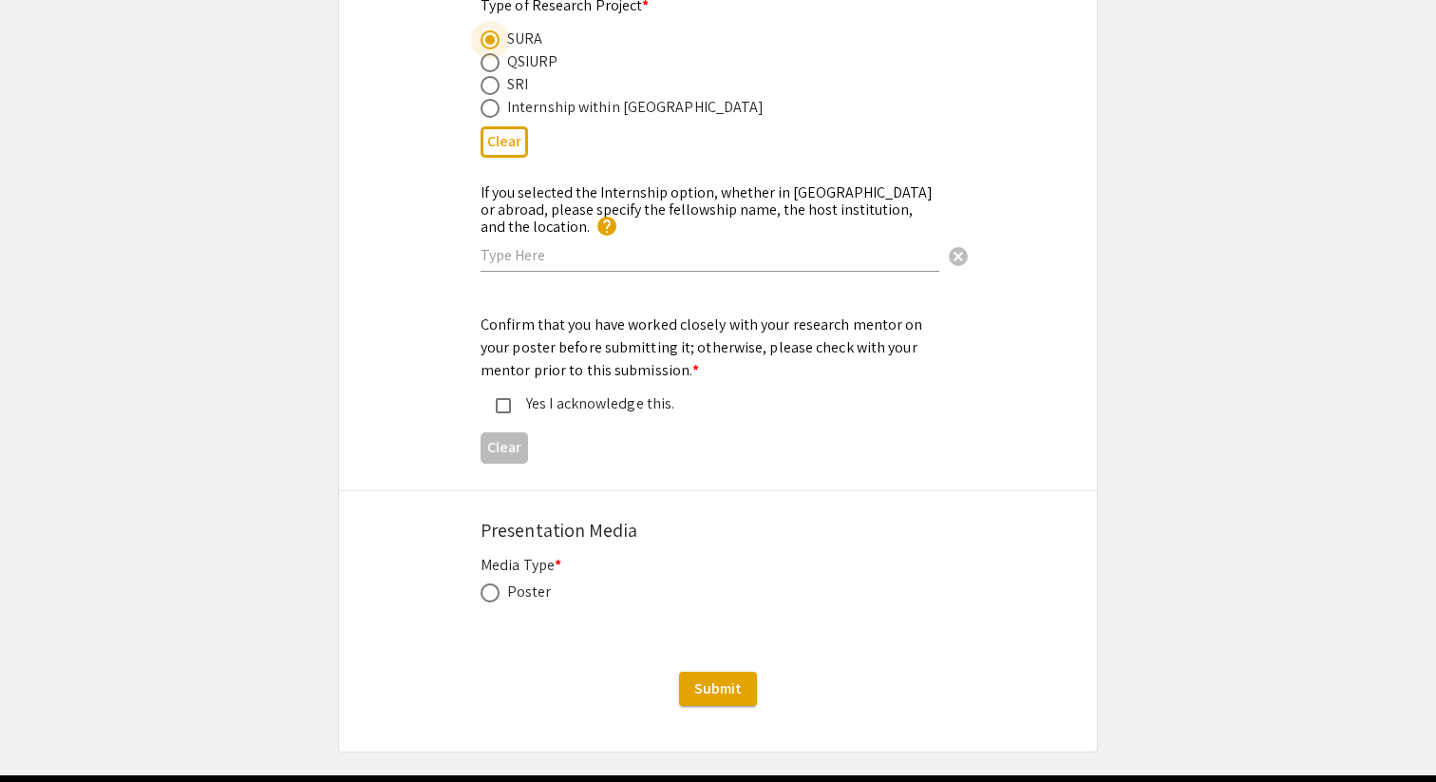
click at [484, 583] on span at bounding box center [490, 592] width 19 height 19
click at [484, 583] on input "radio" at bounding box center [490, 592] width 19 height 19
radio input "true"
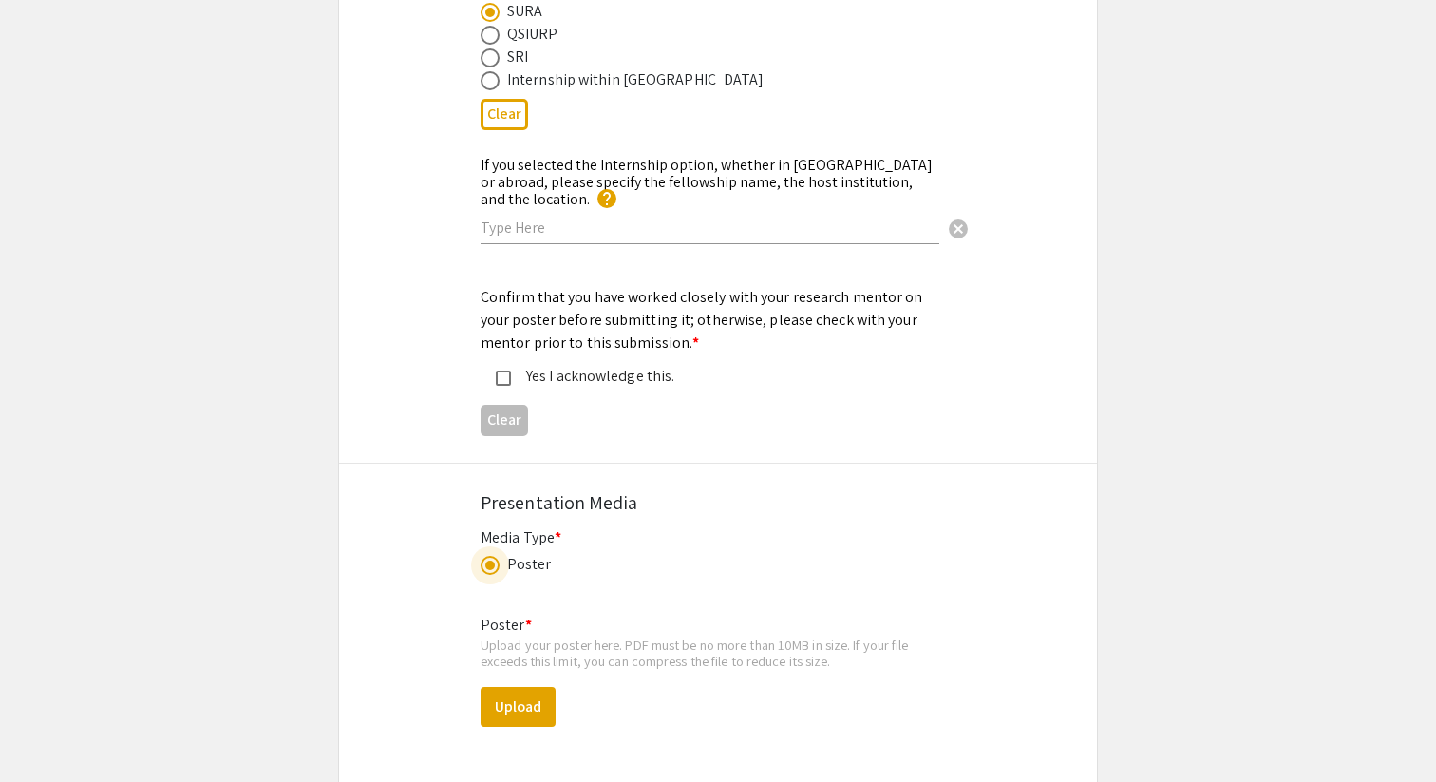
scroll to position [2475, 0]
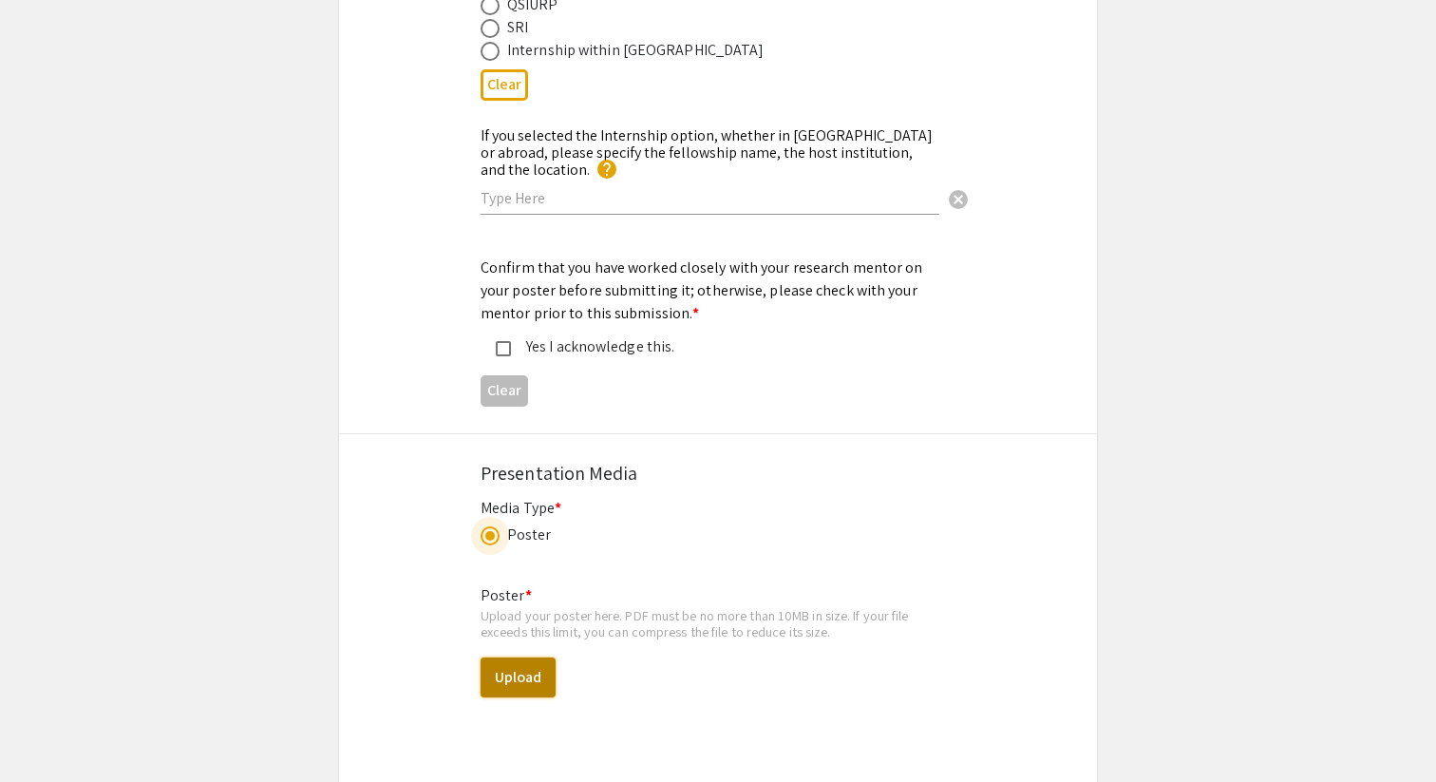
click at [510, 663] on button "Upload" at bounding box center [518, 677] width 75 height 40
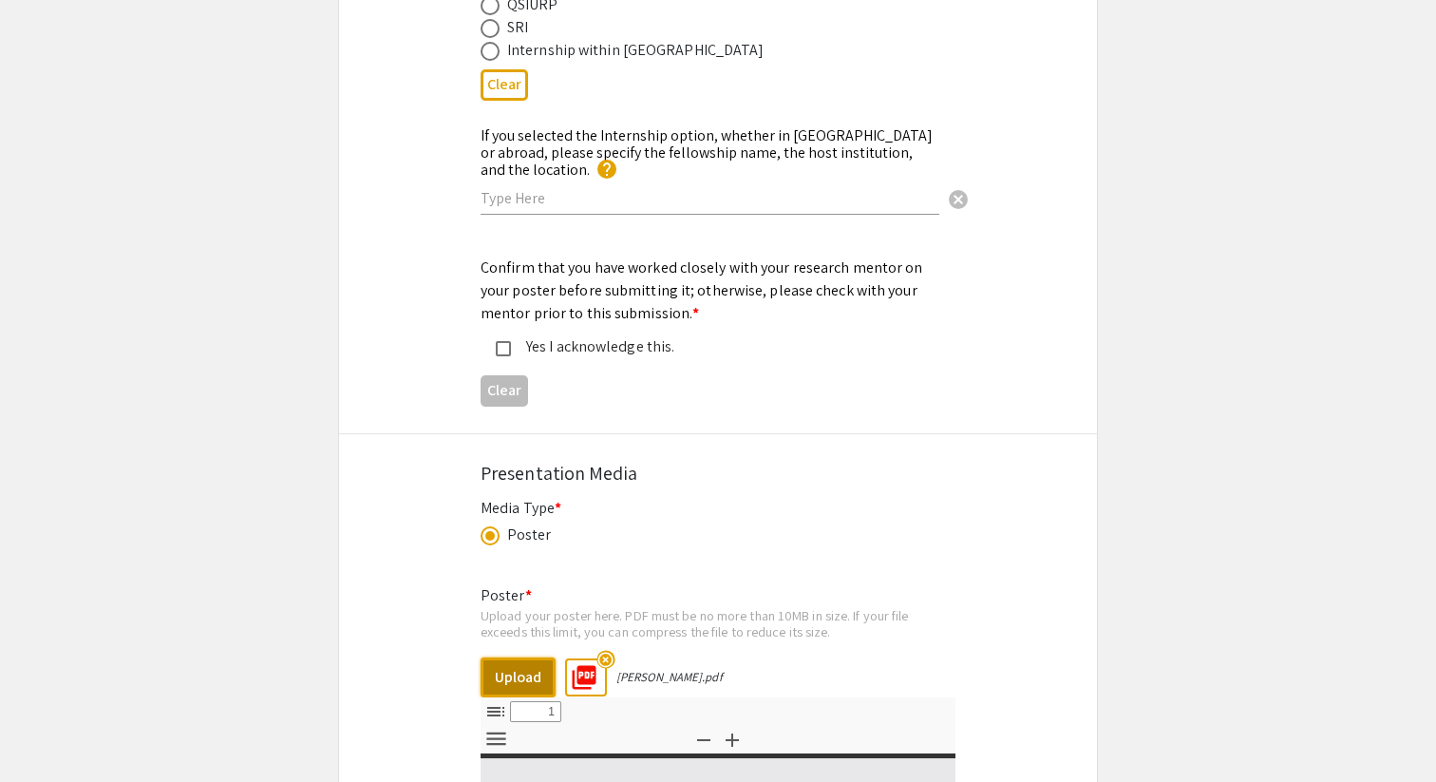
select select "custom"
type input "0"
select select "custom"
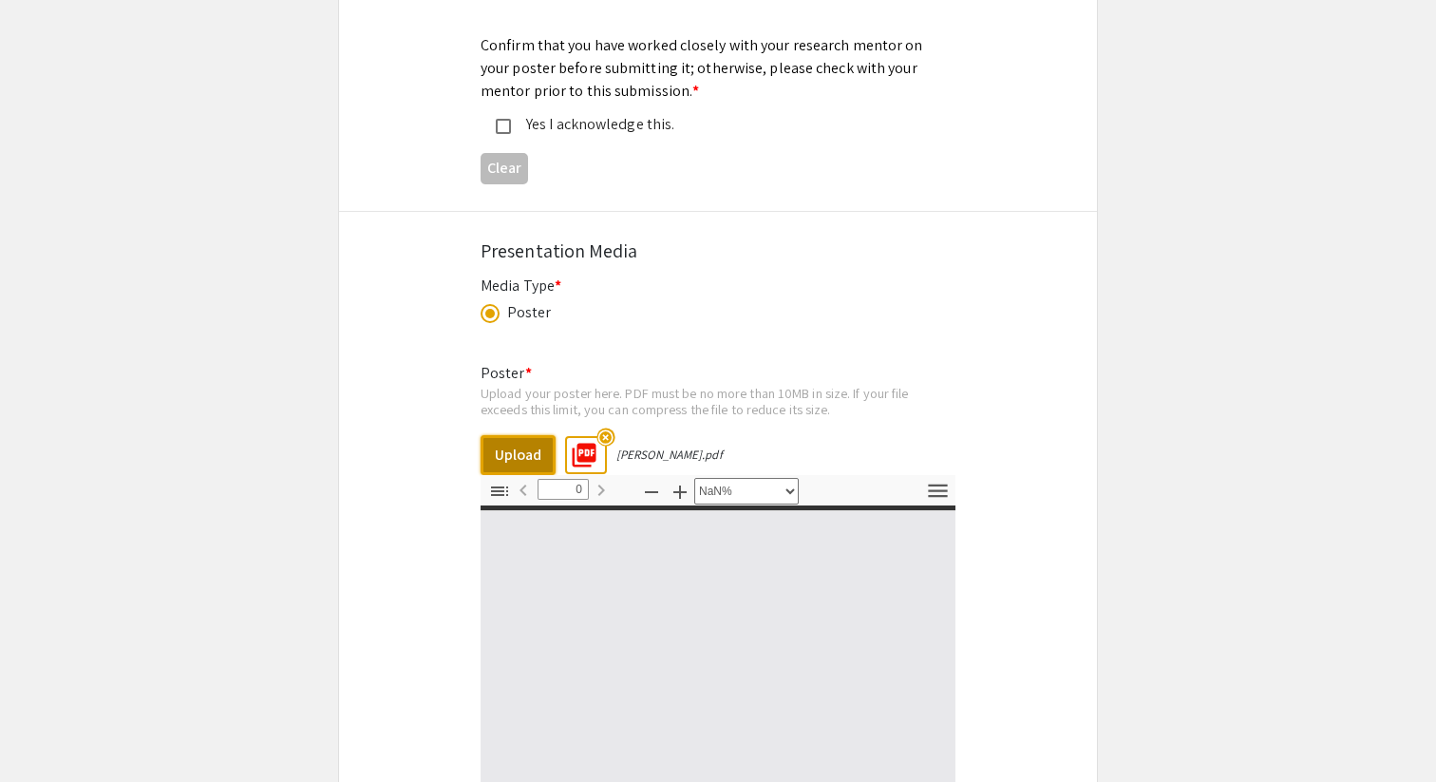
type input "1"
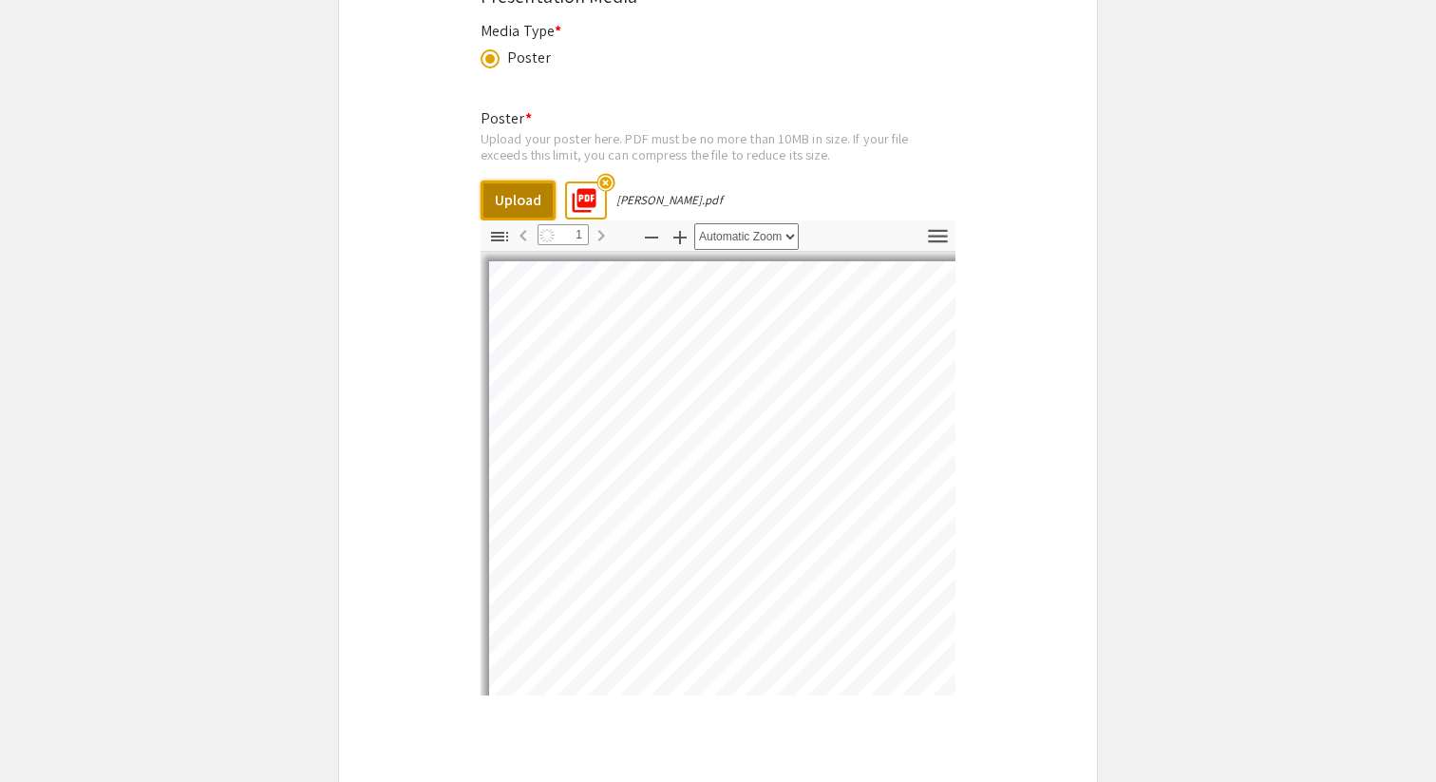
select select "auto"
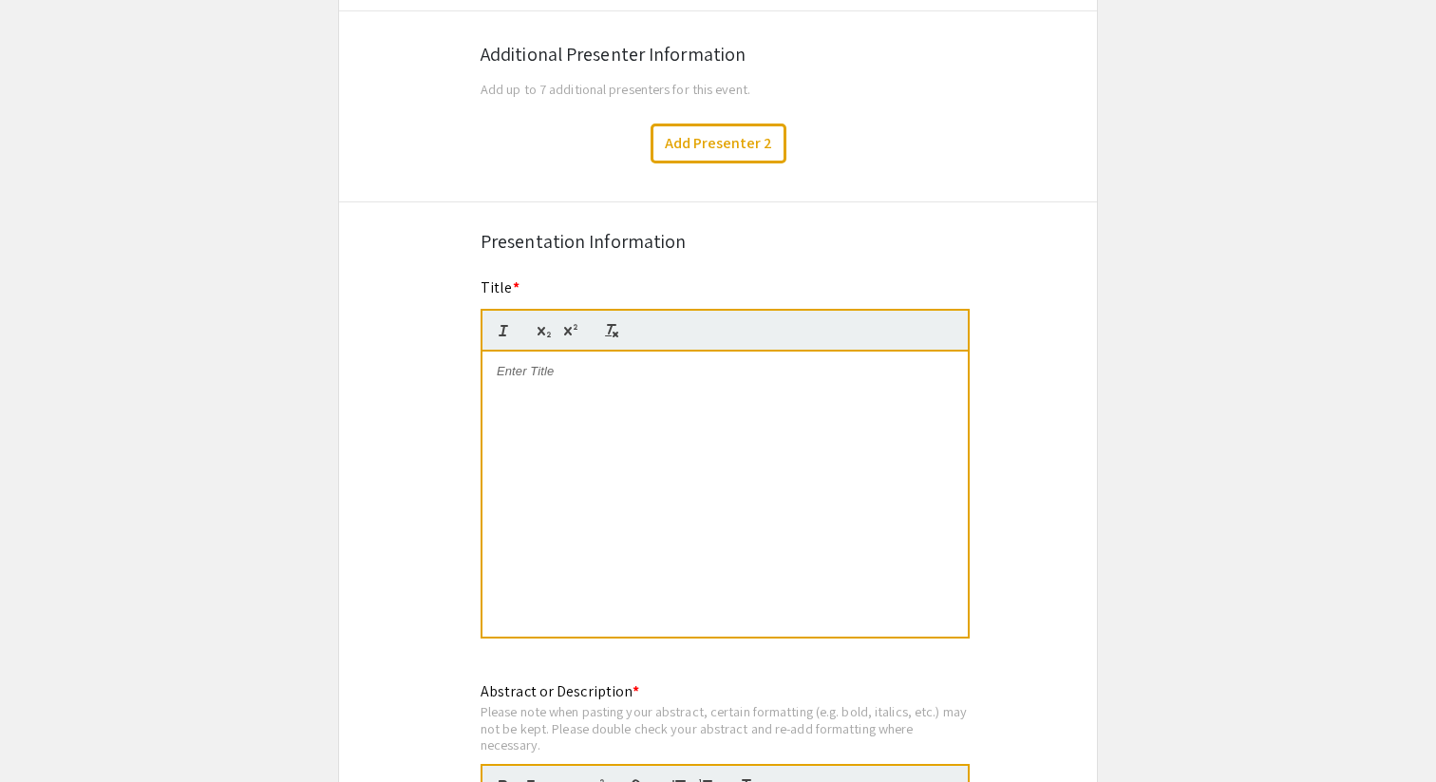
scroll to position [1110, 0]
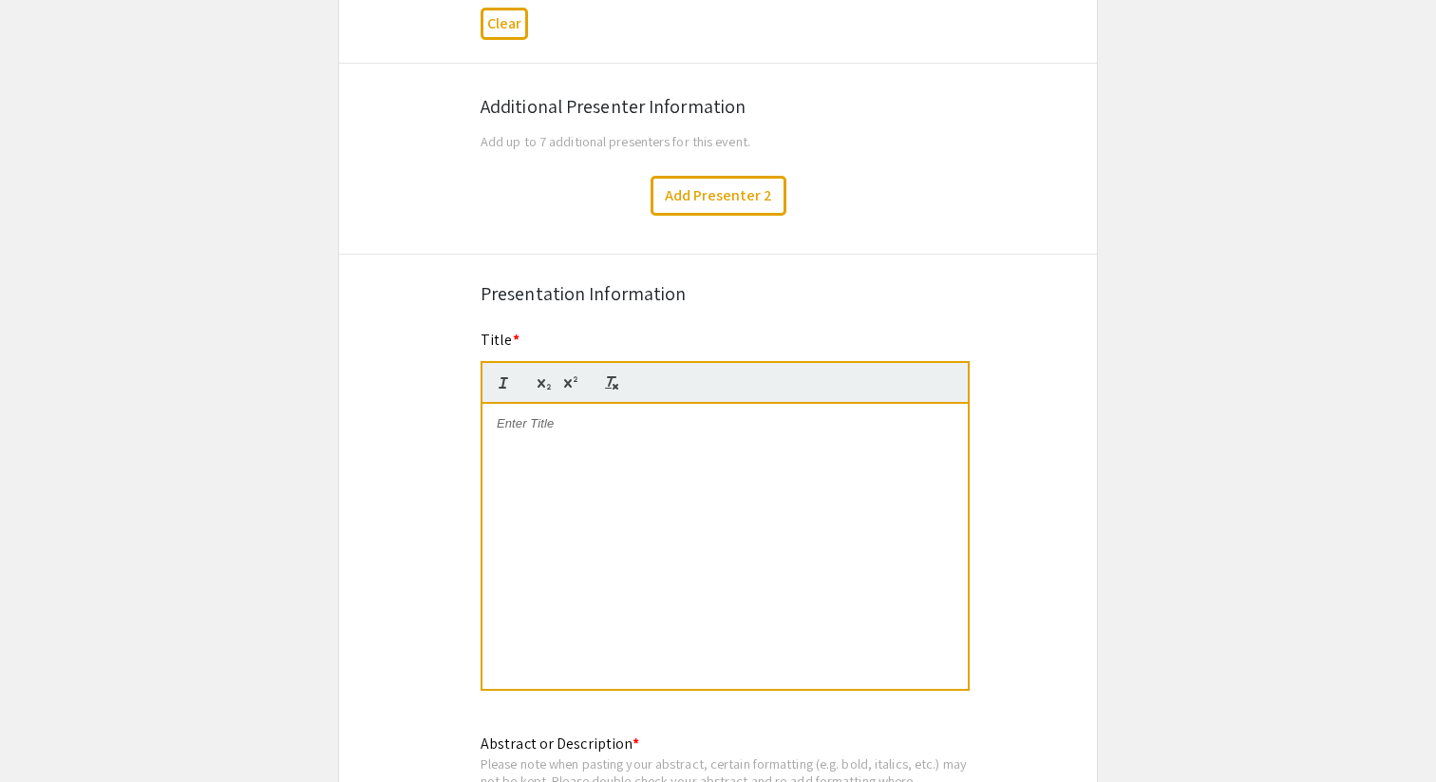
click at [718, 460] on div at bounding box center [725, 546] width 485 height 285
click at [699, 439] on div "To enrich screen reader interactions, please activate Accessibility in Grammarl…" at bounding box center [725, 546] width 485 height 285
drag, startPoint x: 649, startPoint y: 427, endPoint x: 622, endPoint y: 428, distance: 26.6
click at [622, 428] on p "Would You Buy That? Tone, Variance and" at bounding box center [725, 423] width 457 height 17
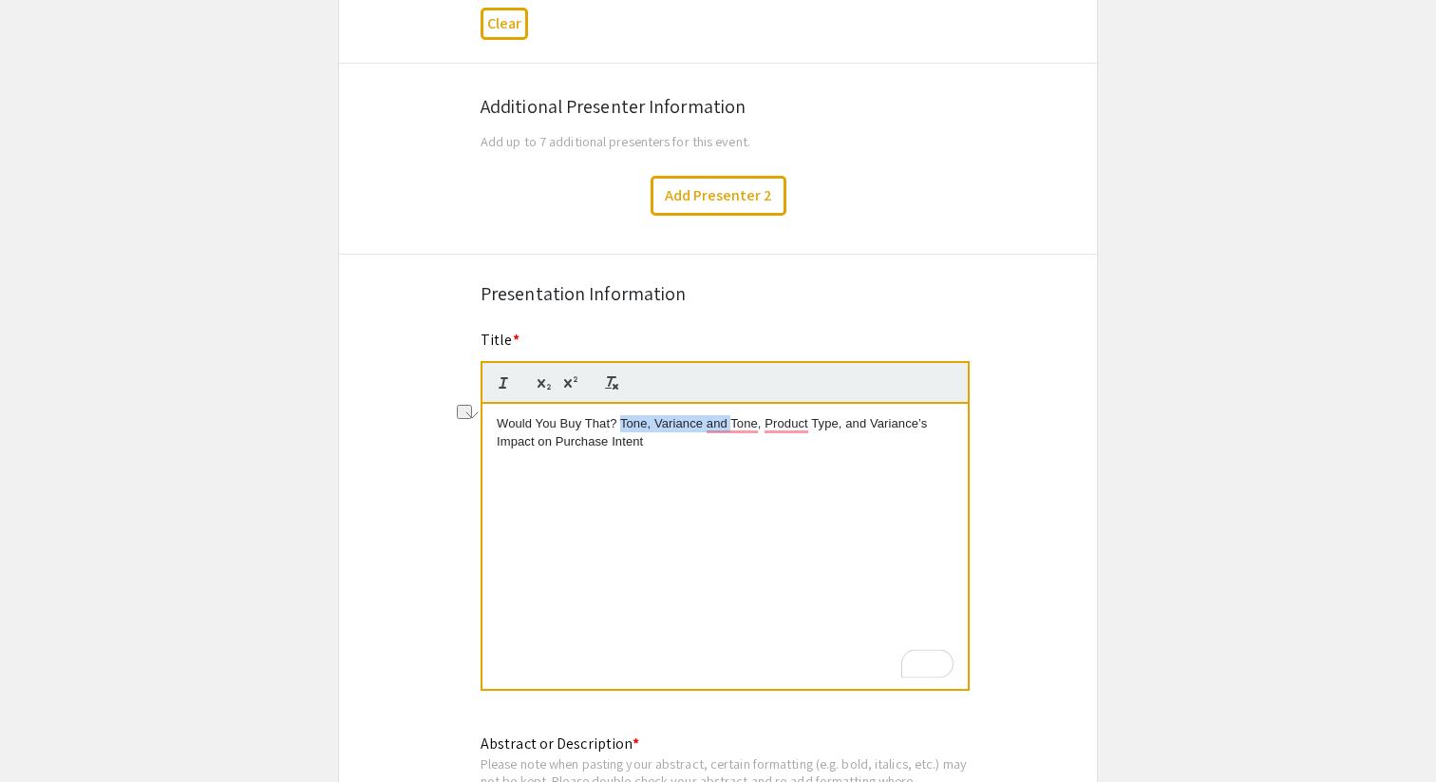
drag, startPoint x: 734, startPoint y: 426, endPoint x: 621, endPoint y: 422, distance: 113.1
click at [621, 422] on p "Would You Buy That? Tone, Variance and Tone, Product Type, and Variance’s Impac…" at bounding box center [725, 432] width 457 height 35
click at [611, 502] on div "Would You Buy That? Tone, Product Type, and Variance’s Impact on Purchase Intent" at bounding box center [725, 546] width 485 height 285
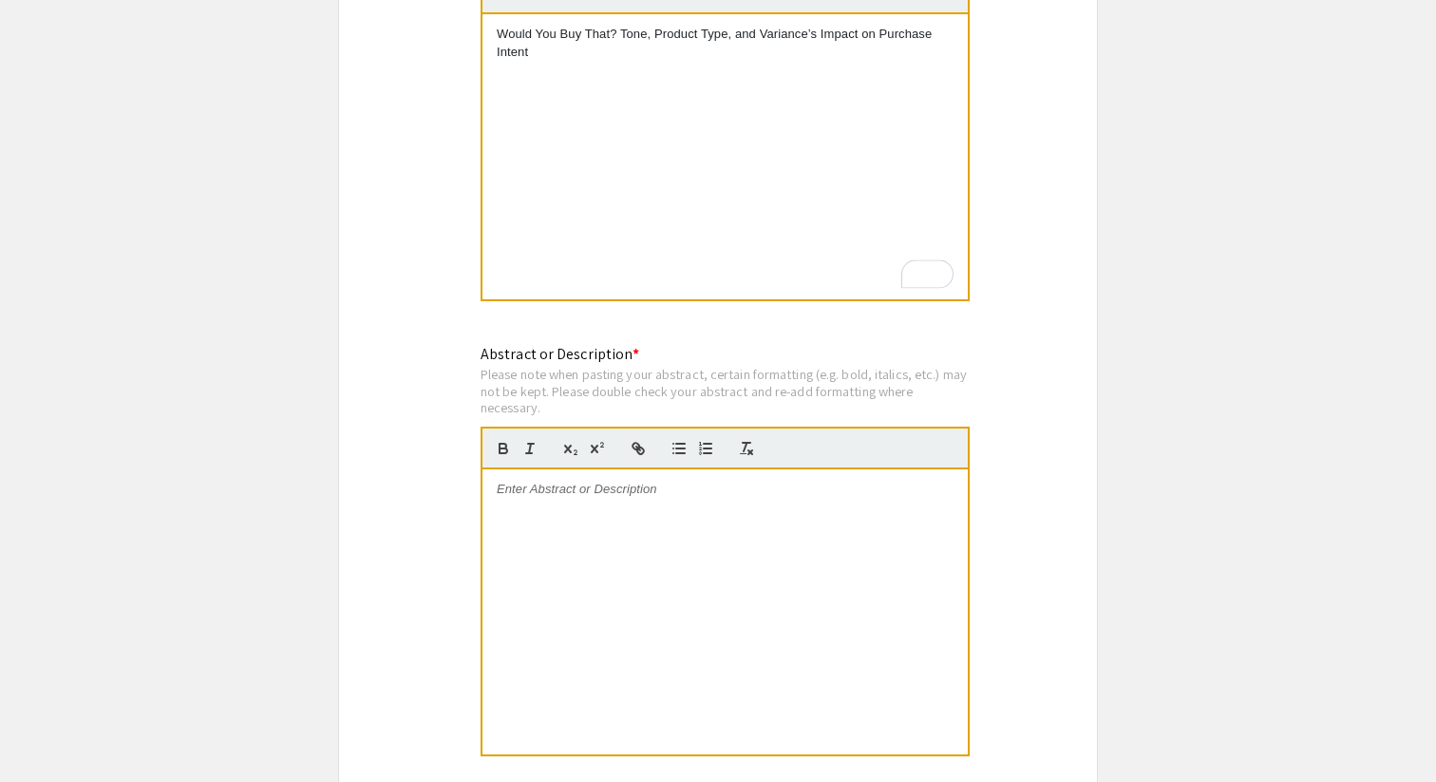
scroll to position [1526, 0]
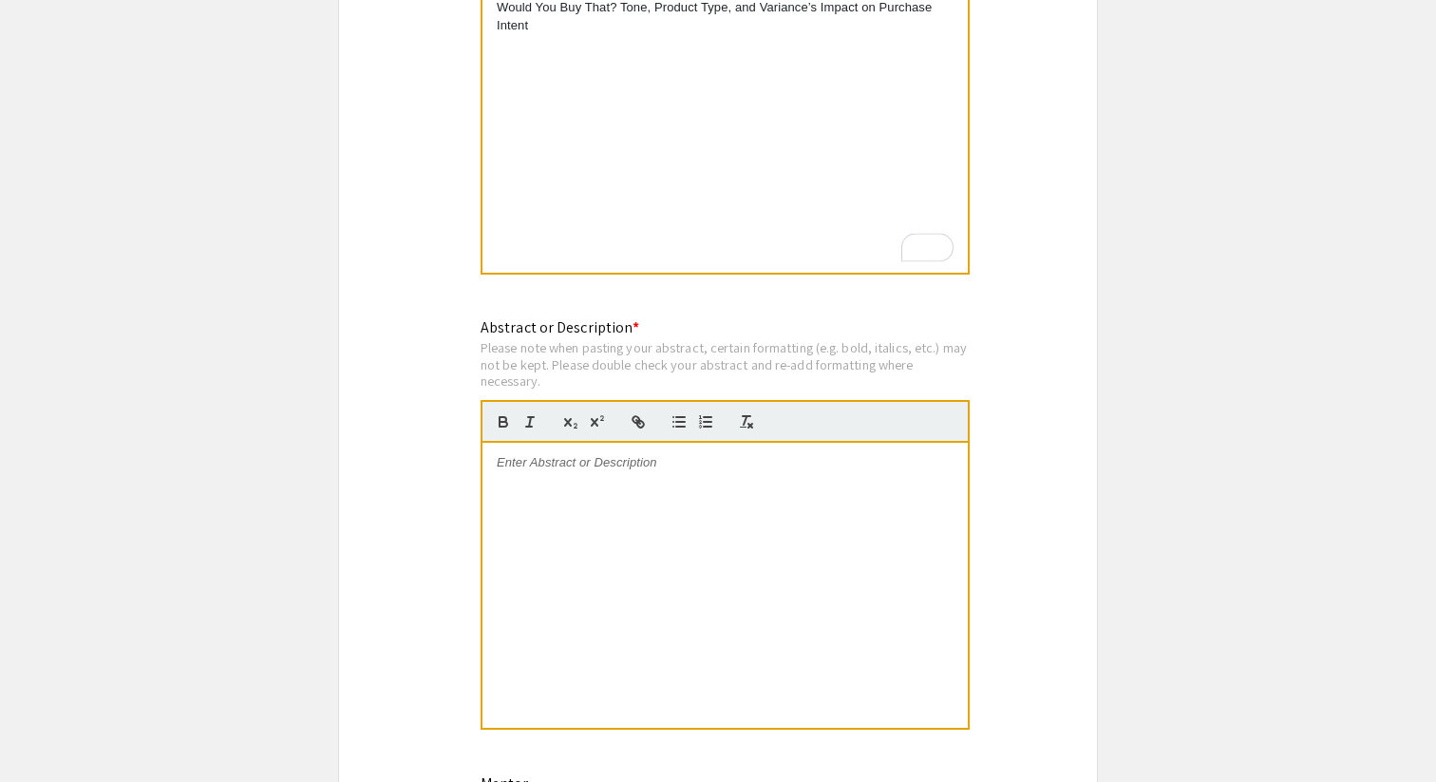
click at [601, 477] on div at bounding box center [725, 585] width 485 height 285
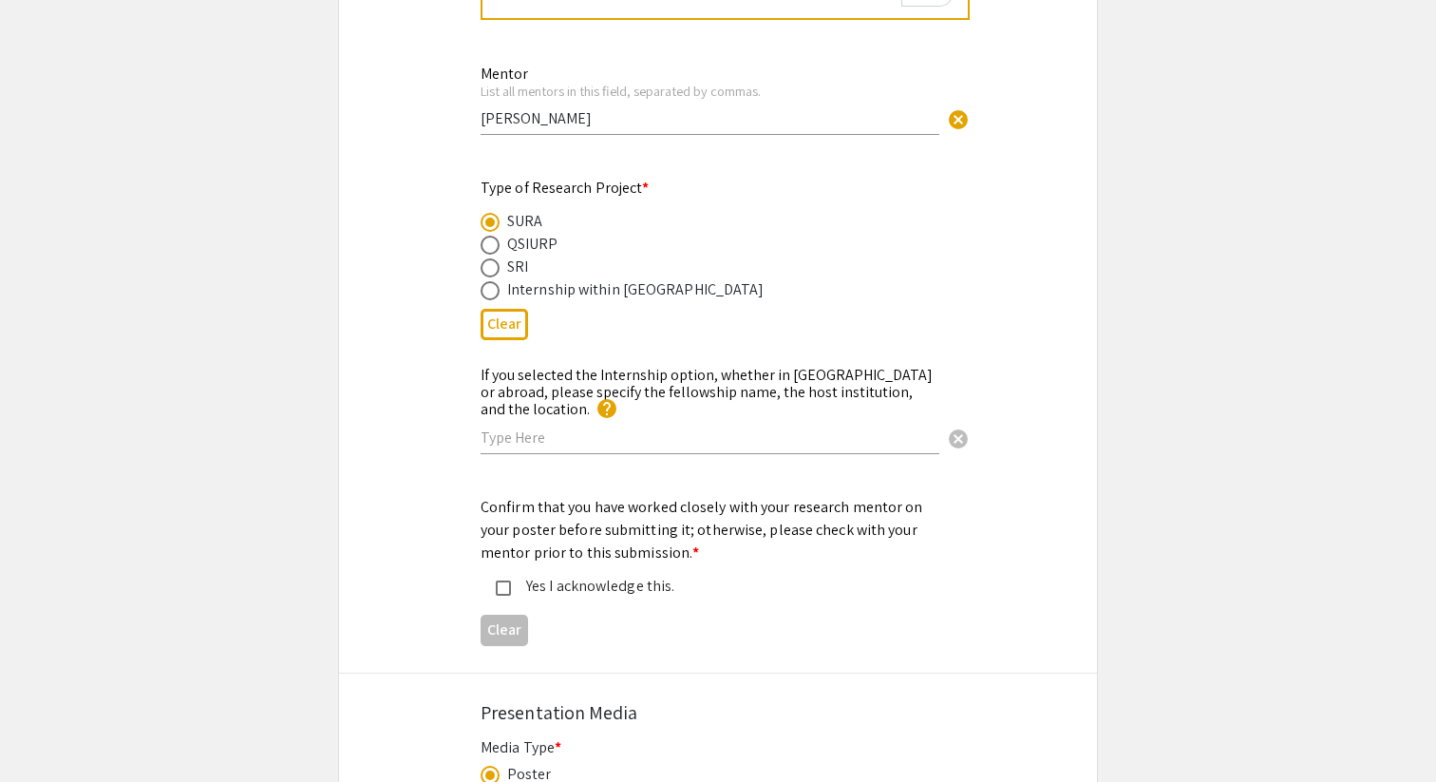
scroll to position [2246, 0]
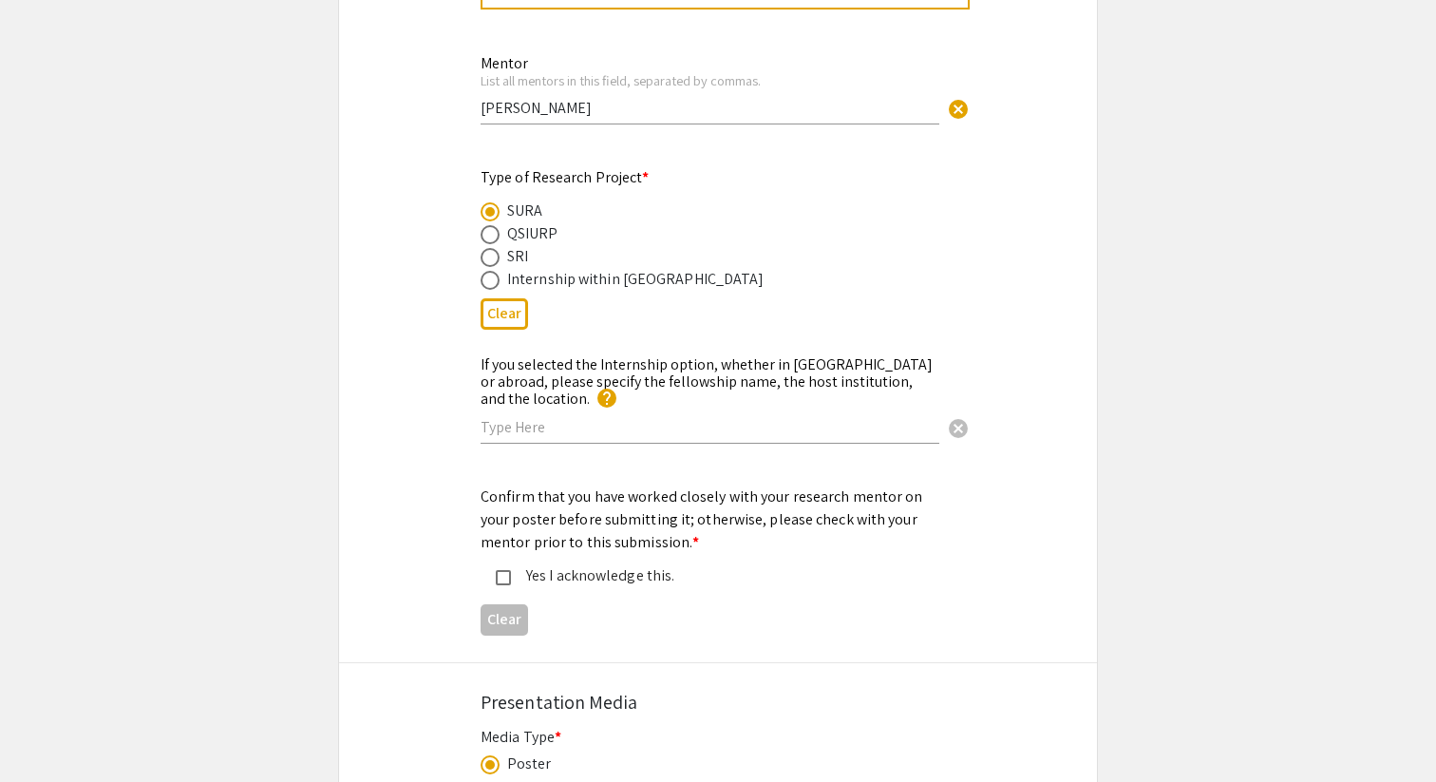
click at [502, 570] on mat-pseudo-checkbox at bounding box center [503, 577] width 15 height 15
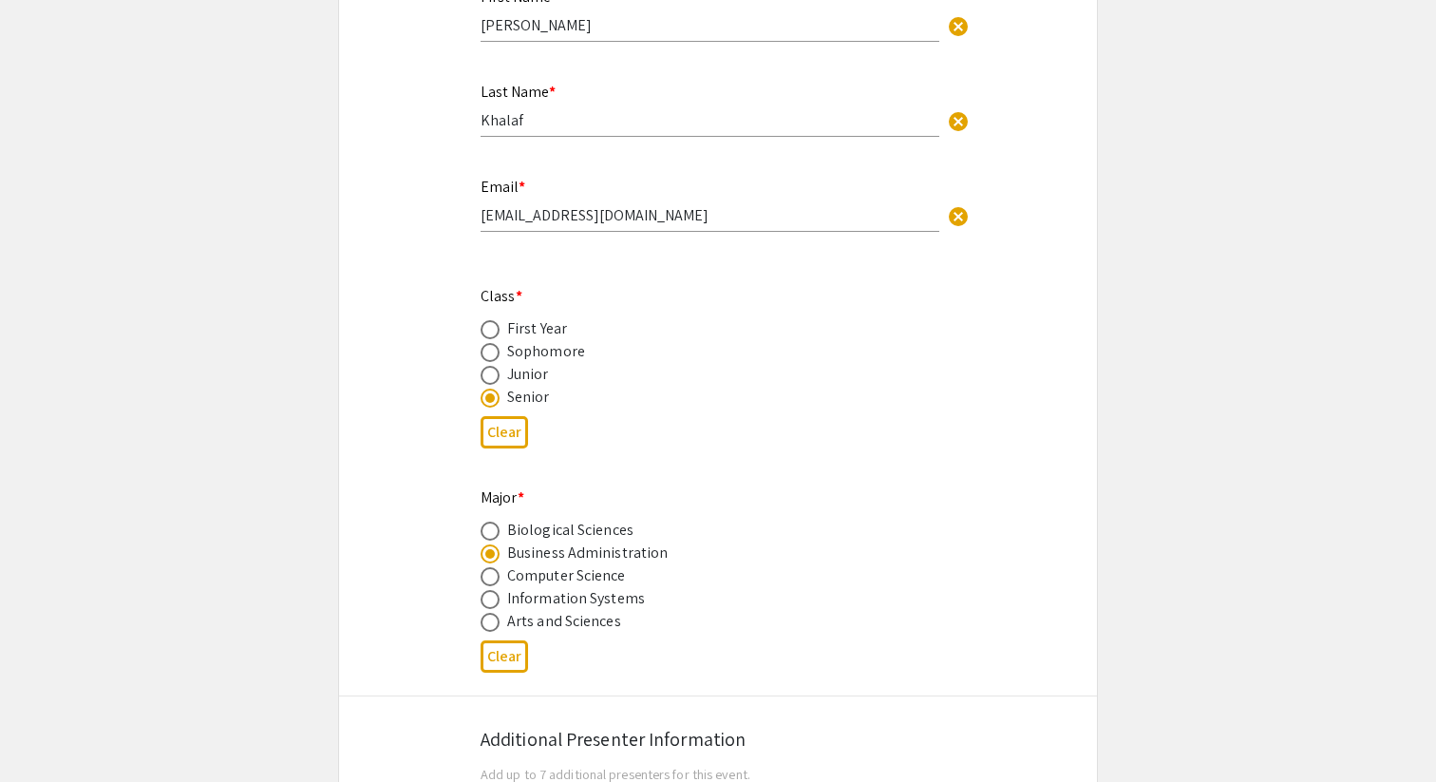
scroll to position [483, 0]
